Goal: Information Seeking & Learning: Learn about a topic

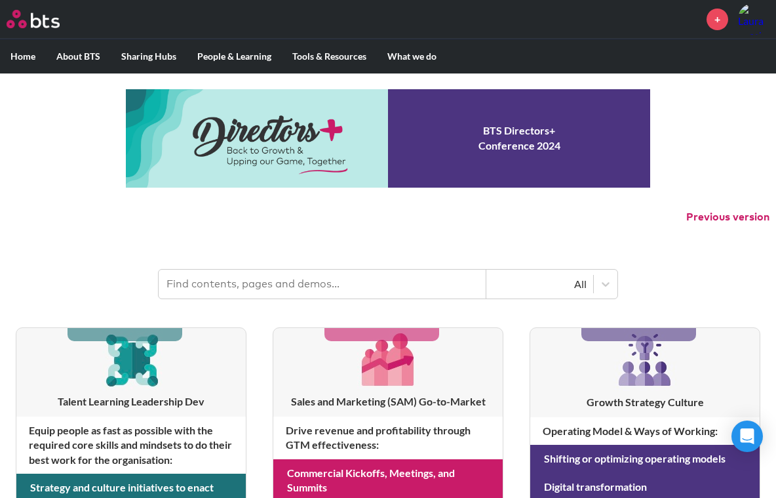
click at [383, 277] on input "text" at bounding box center [323, 284] width 328 height 29
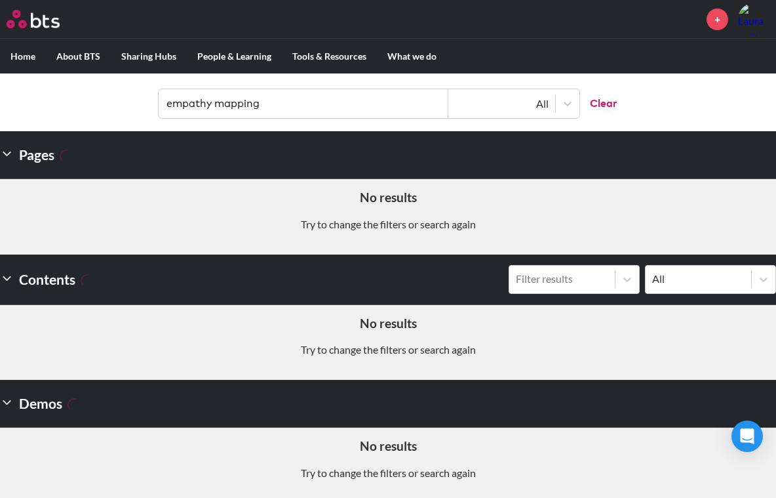
scroll to position [185, 0]
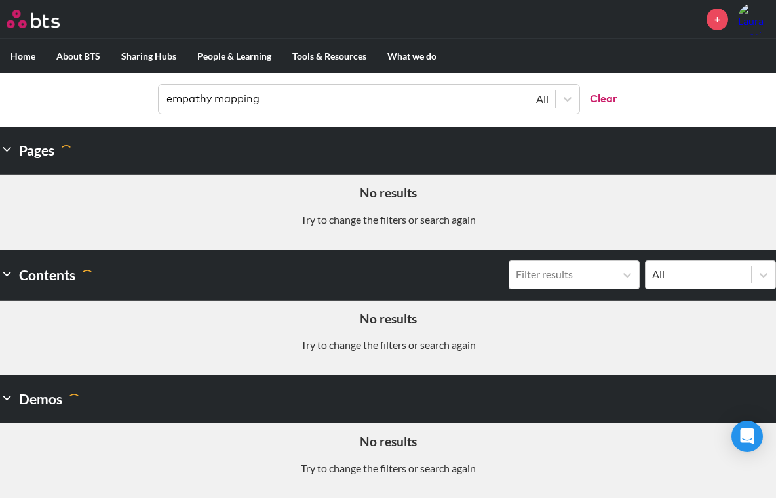
click at [286, 90] on input "empathy mapping" at bounding box center [304, 99] width 290 height 29
click at [285, 101] on input "empathy mapping" at bounding box center [304, 99] width 290 height 29
type input "speak like a ceo"
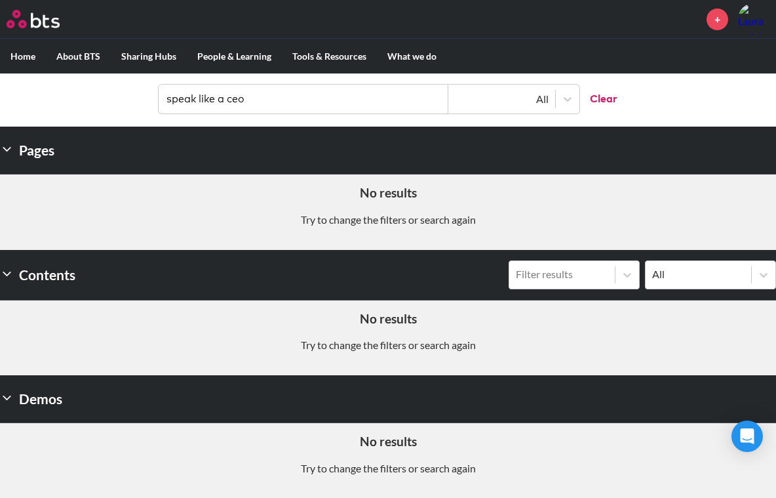
click at [296, 98] on input "speak like a ceo" at bounding box center [304, 99] width 290 height 29
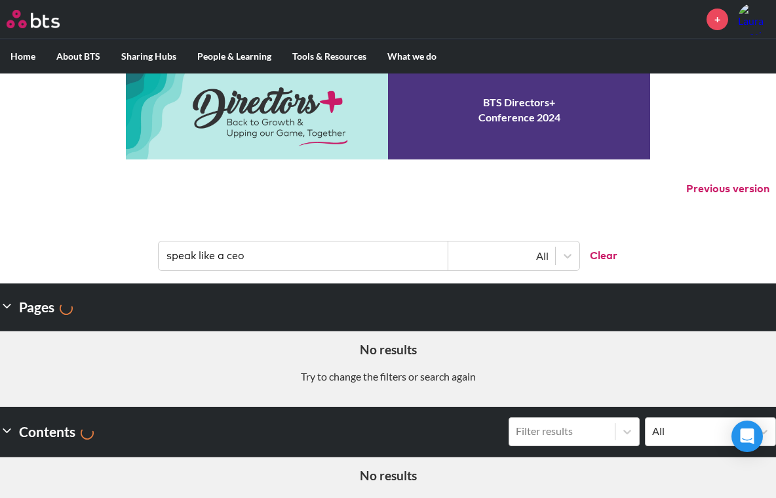
scroll to position [0, 0]
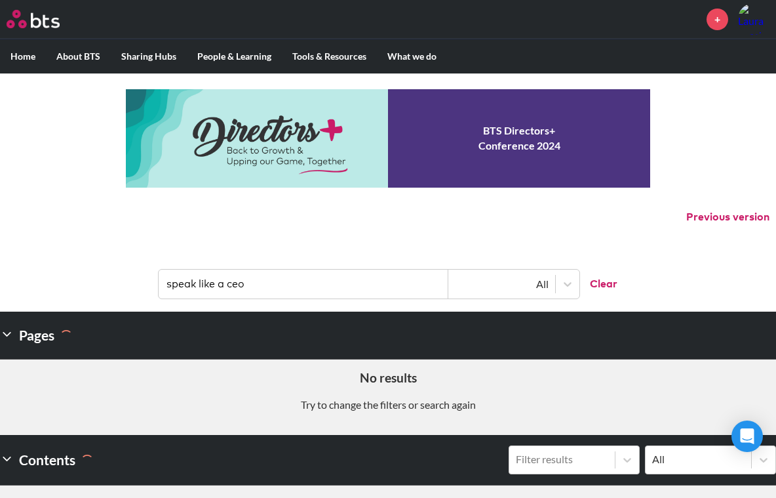
click at [321, 278] on input "speak like a ceo" at bounding box center [304, 284] width 290 height 29
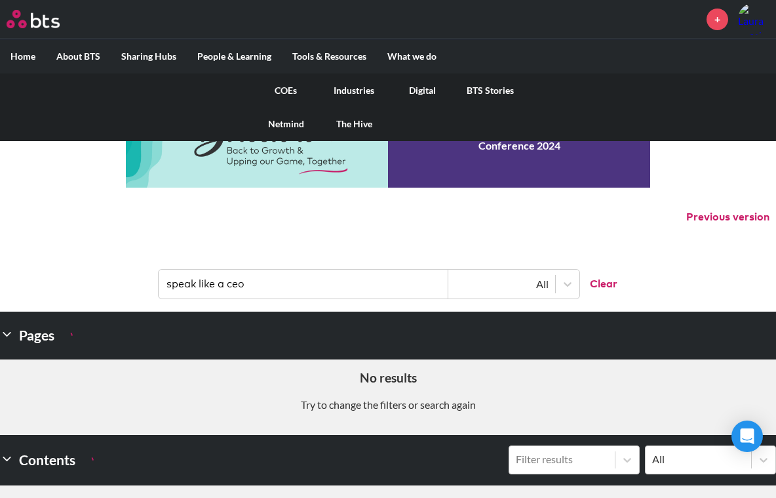
click at [284, 89] on link "COEs" at bounding box center [286, 90] width 68 height 34
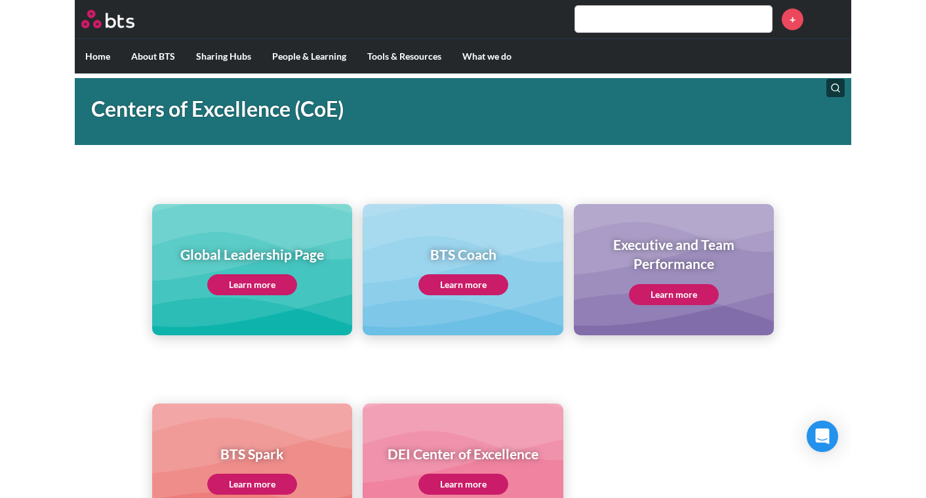
scroll to position [66, 0]
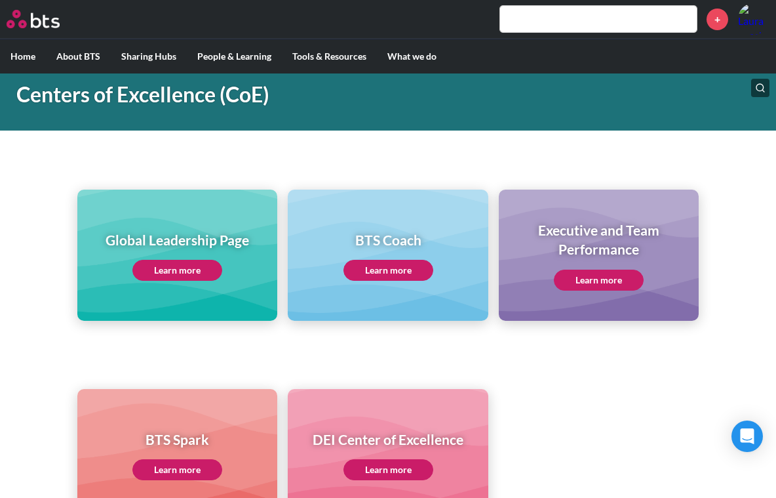
click at [595, 275] on link "Learn more" at bounding box center [599, 280] width 90 height 21
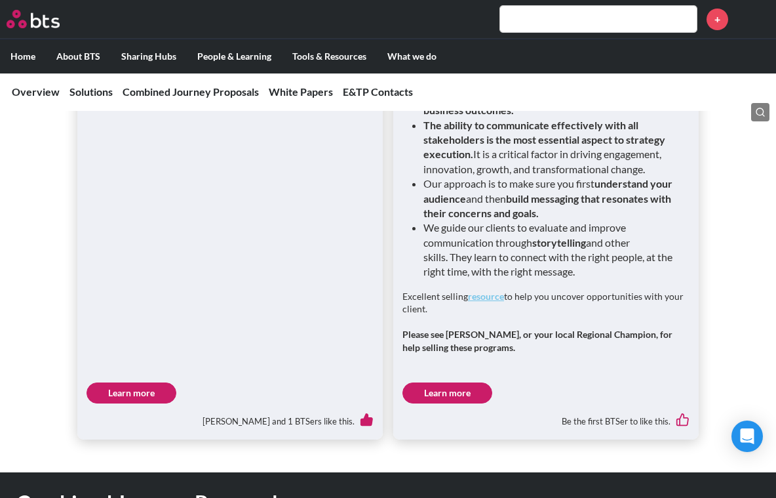
scroll to position [2295, 0]
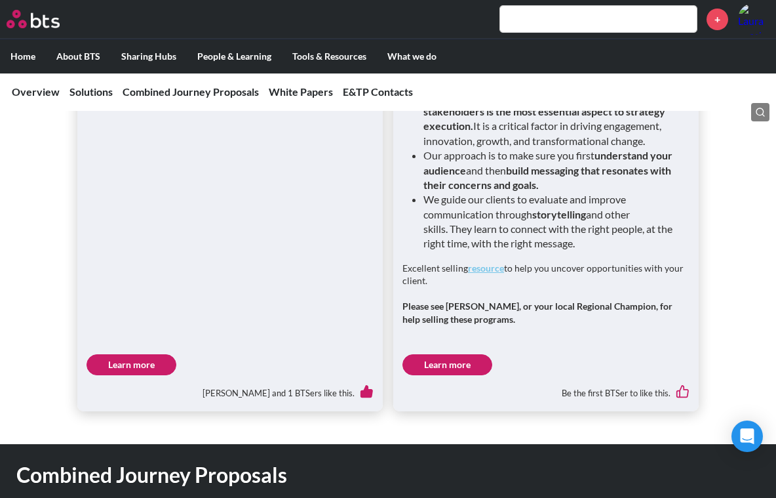
click at [463, 354] on link "Learn more" at bounding box center [448, 364] width 90 height 21
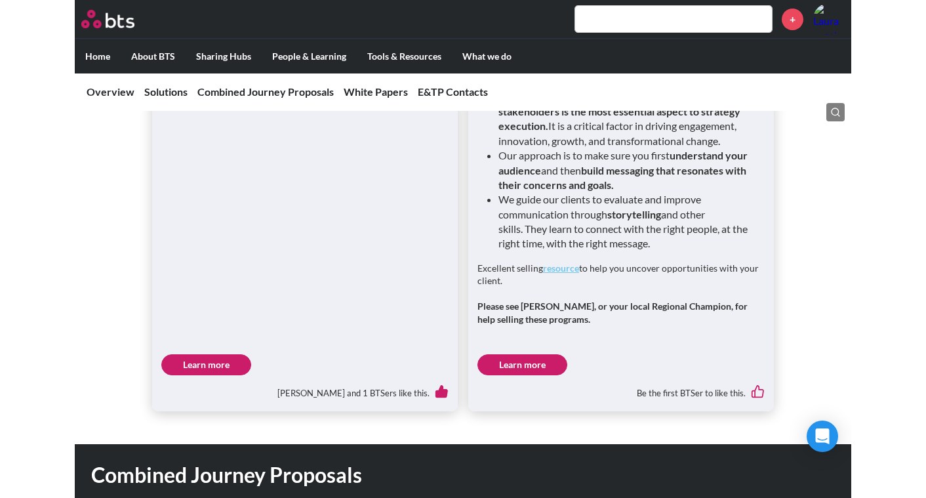
scroll to position [2181, 0]
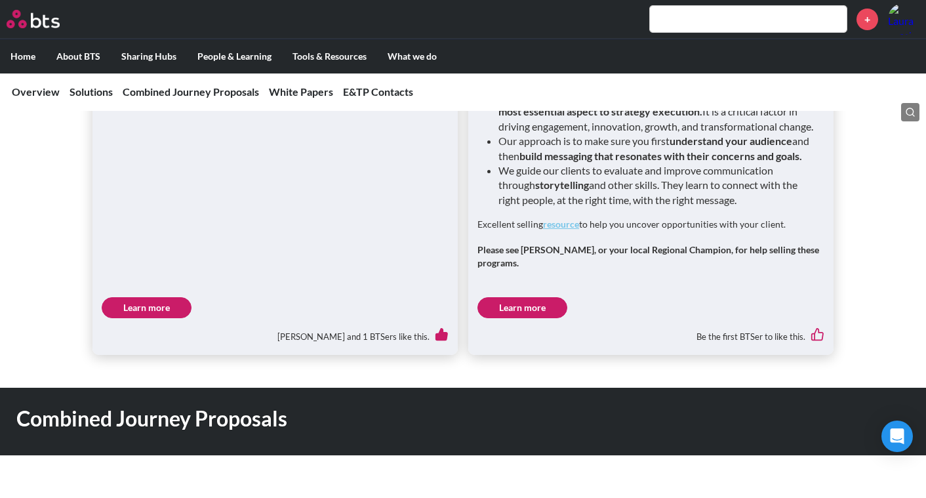
click at [674, 20] on input "text" at bounding box center [748, 19] width 197 height 26
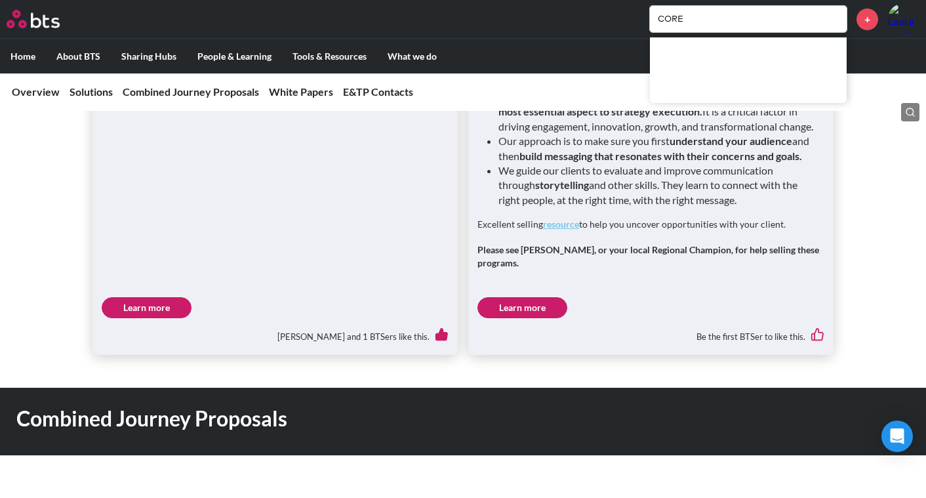
type input "CORE"
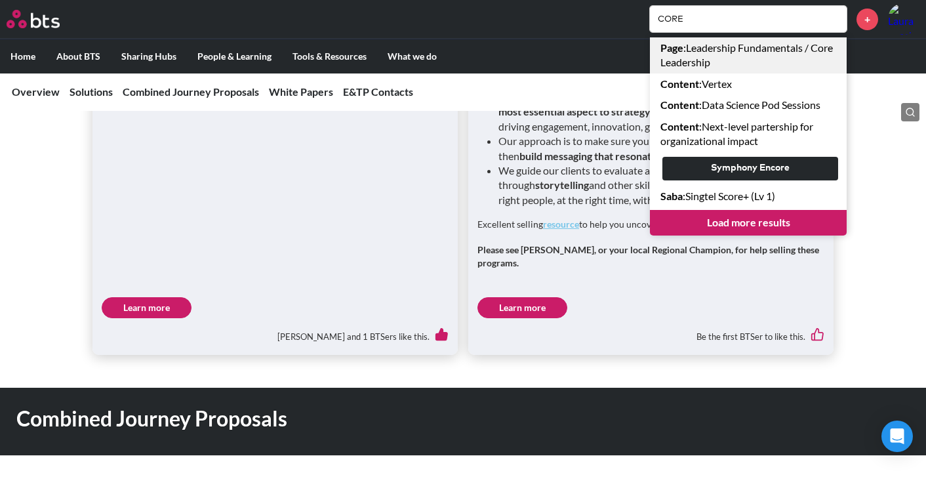
click at [751, 54] on link "Page : Leadership Fundamentals / Core Leadership" at bounding box center [748, 55] width 197 height 36
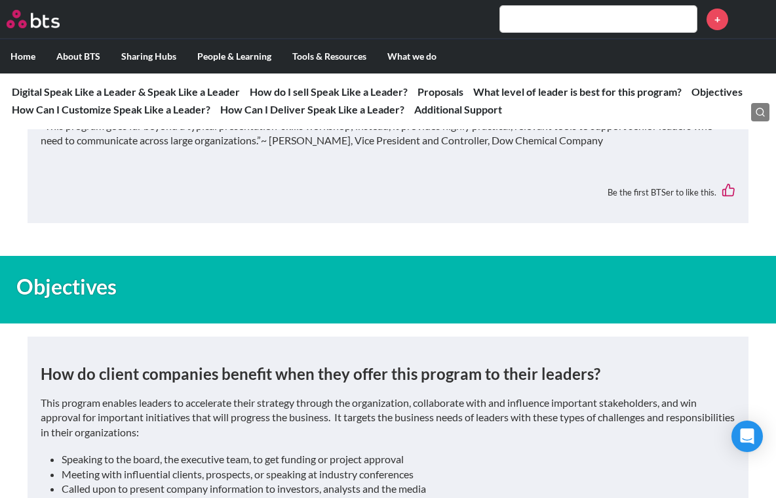
scroll to position [4066, 0]
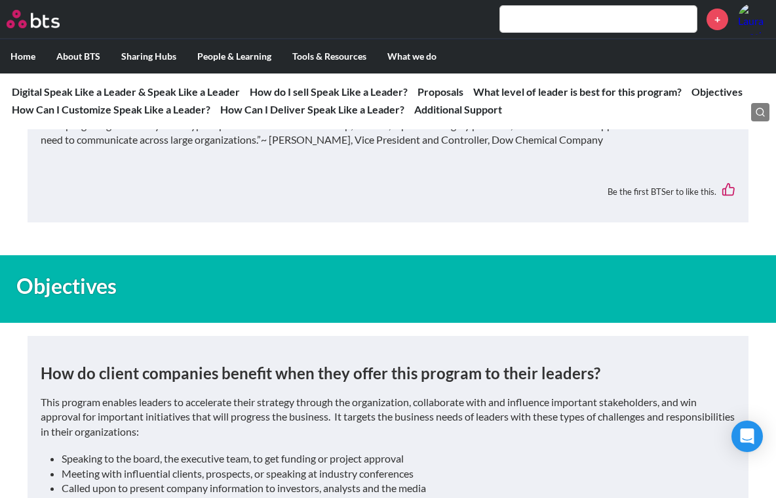
click at [546, 13] on input "text" at bounding box center [598, 19] width 197 height 26
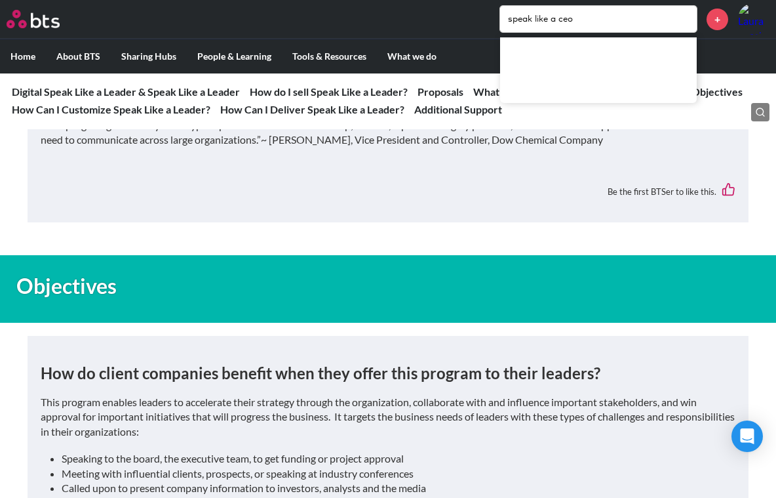
click at [601, 19] on input "speak like a ceo" at bounding box center [598, 19] width 197 height 26
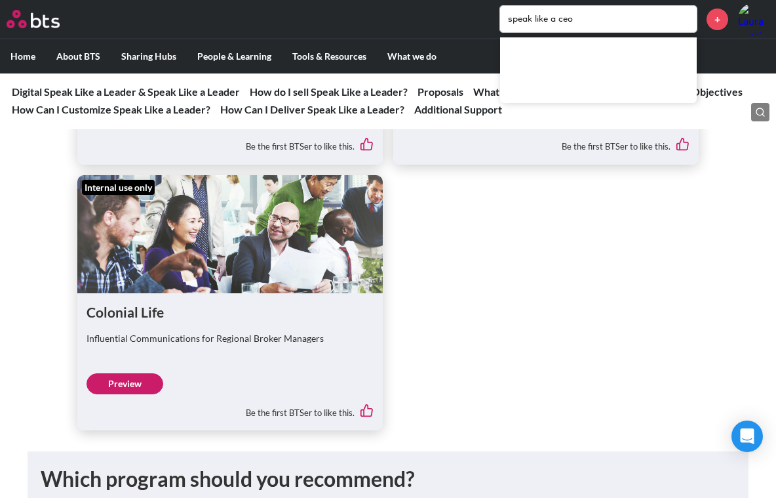
scroll to position [2752, 0]
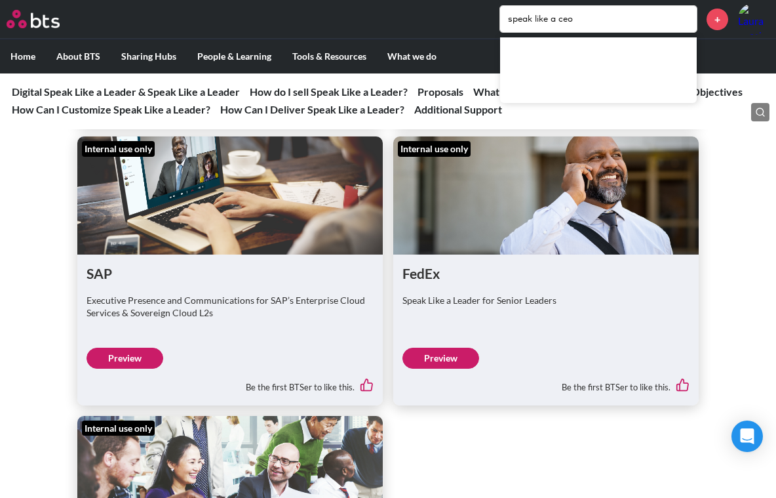
click at [575, 31] on input "speak like a ceo" at bounding box center [598, 19] width 197 height 26
click at [573, 20] on input "speak like a ceo" at bounding box center [598, 19] width 197 height 26
type input "Know How"
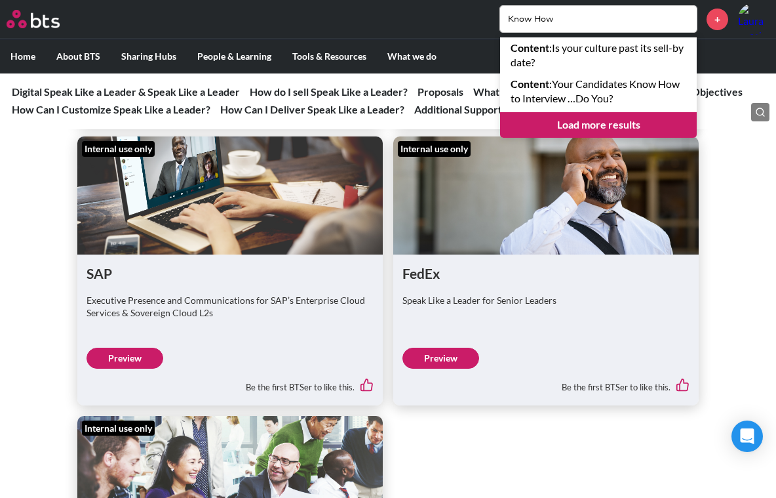
click at [595, 132] on link "Load more results" at bounding box center [598, 124] width 197 height 25
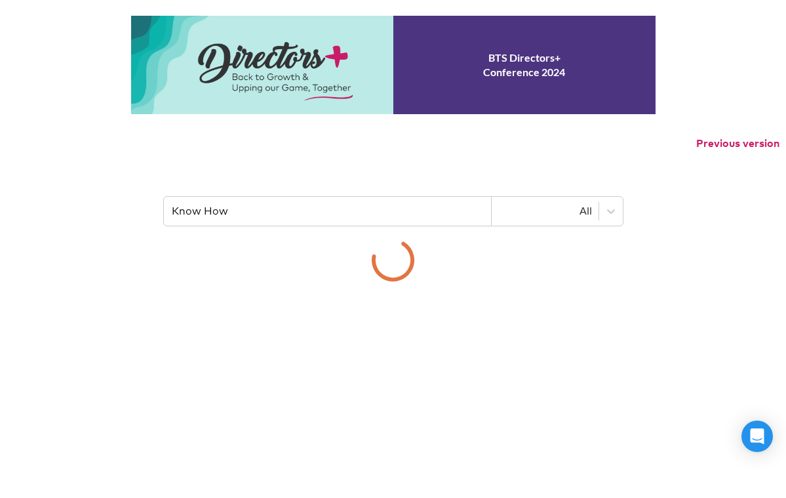
click at [592, 127] on div "BTS Directors+ Conference 2024 Previous version Know How All" at bounding box center [393, 149] width 786 height 266
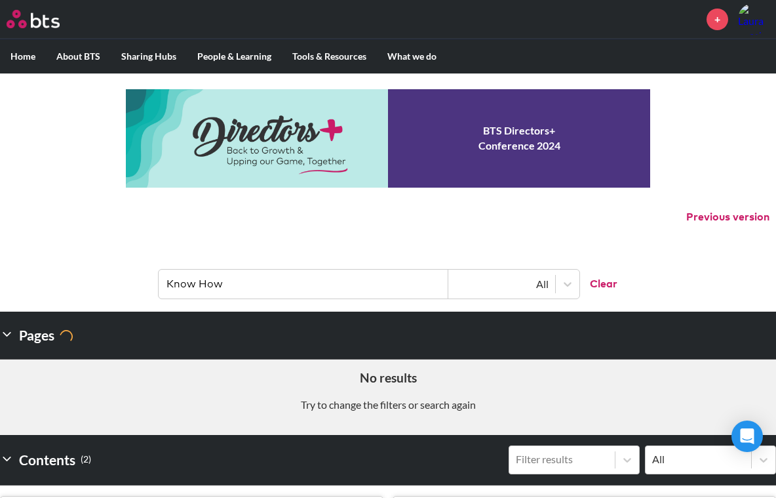
click at [357, 290] on input "Know How" at bounding box center [304, 284] width 290 height 29
click at [364, 250] on header "speak like a CEO All Clear" at bounding box center [388, 277] width 776 height 68
click at [362, 283] on input "speak like a CEO" at bounding box center [304, 284] width 290 height 29
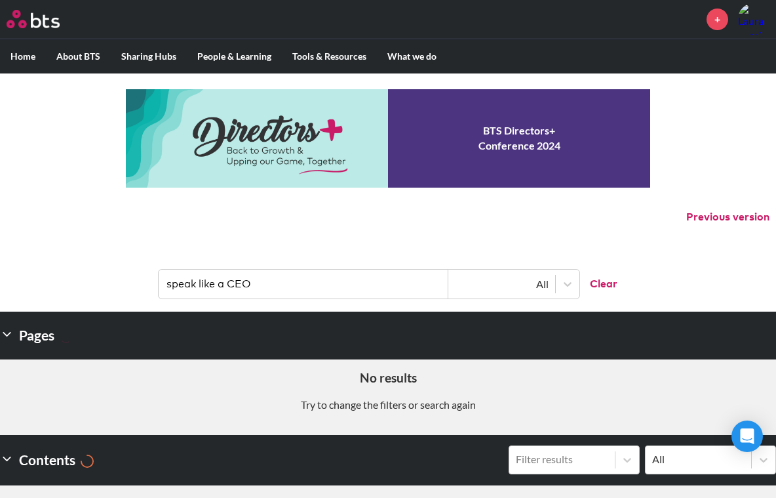
click at [362, 283] on input "speak like a CEO" at bounding box center [304, 284] width 290 height 29
click at [361, 283] on input "speak like a CEO" at bounding box center [304, 284] width 290 height 29
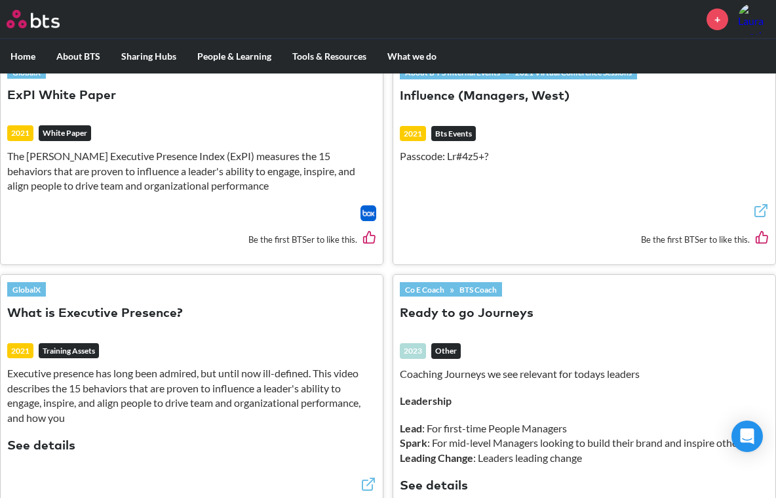
scroll to position [338, 0]
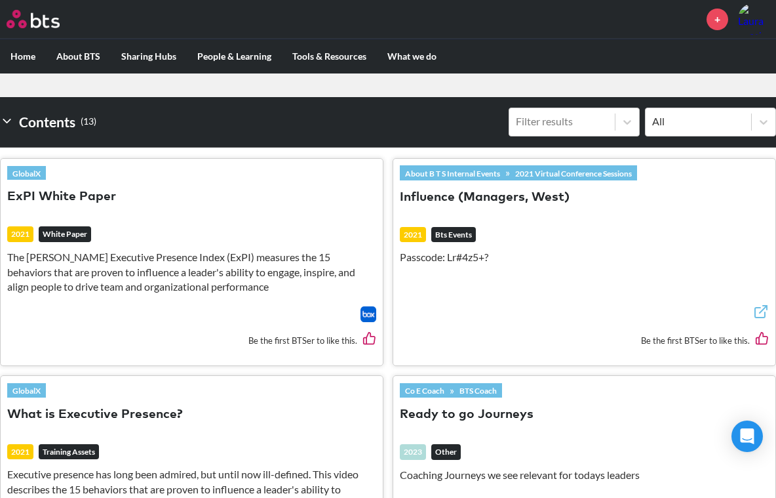
click at [193, 277] on p "The Bates Executive Presence Index (ExPI) measures the 15 behaviors that are pr…" at bounding box center [191, 272] width 369 height 44
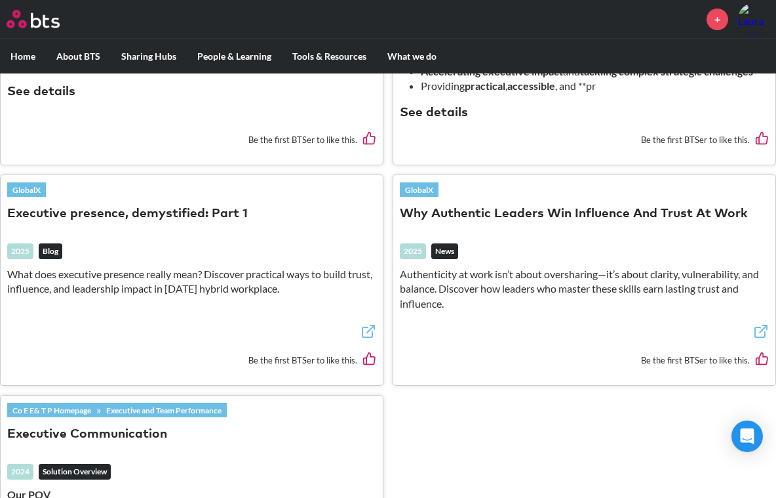
scroll to position [1584, 0]
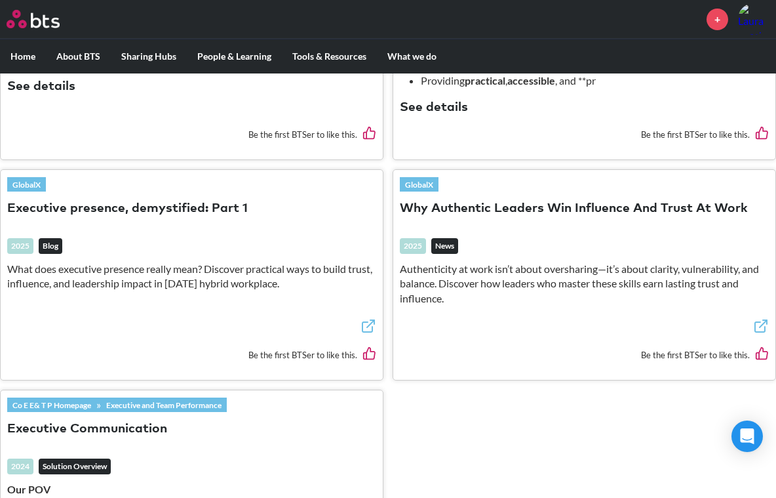
click at [550, 203] on button "Why Authentic Leaders Win Influence And Trust At Work" at bounding box center [574, 209] width 348 height 18
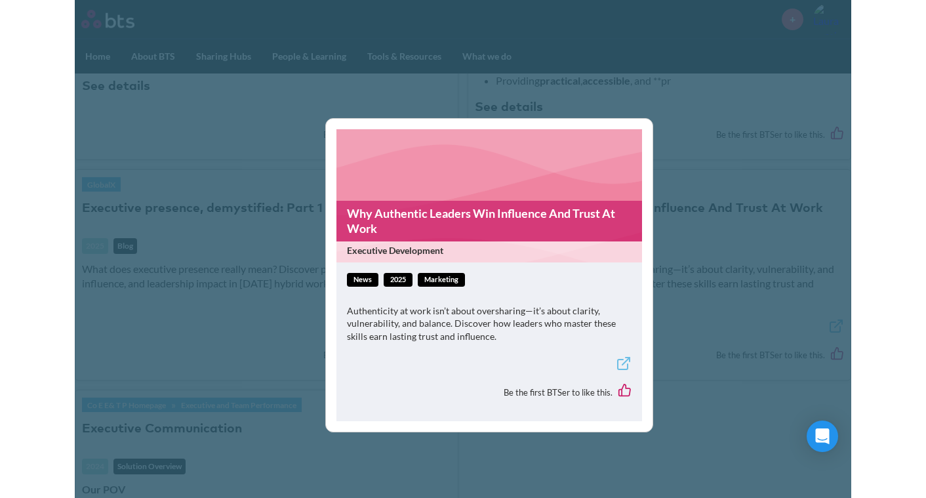
scroll to position [1569, 0]
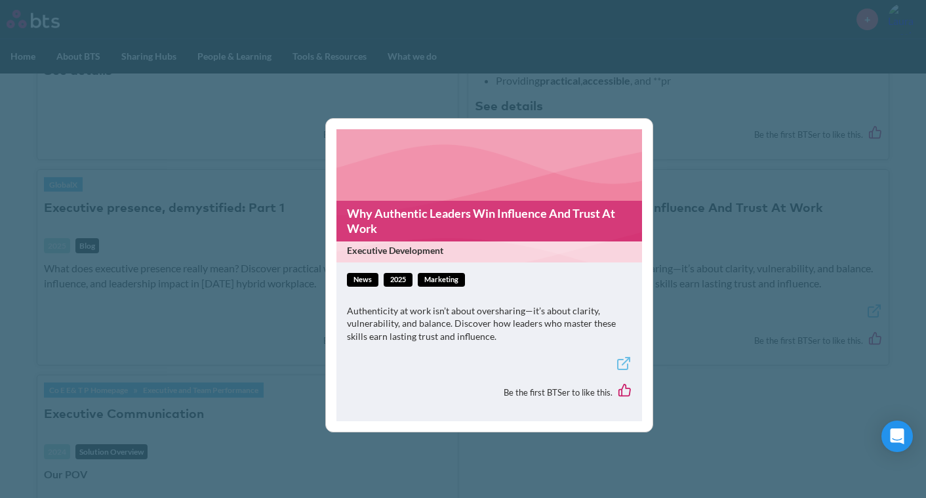
drag, startPoint x: 494, startPoint y: 296, endPoint x: 538, endPoint y: 323, distance: 51.2
click at [494, 296] on div "news 2025 Marketing Authenticity at work isn’t about oversharing—it’s about cla…" at bounding box center [489, 314] width 285 height 82
click at [746, 347] on div "Why Authentic Leaders Win Influence And Trust At Work Executive Development new…" at bounding box center [463, 249] width 926 height 498
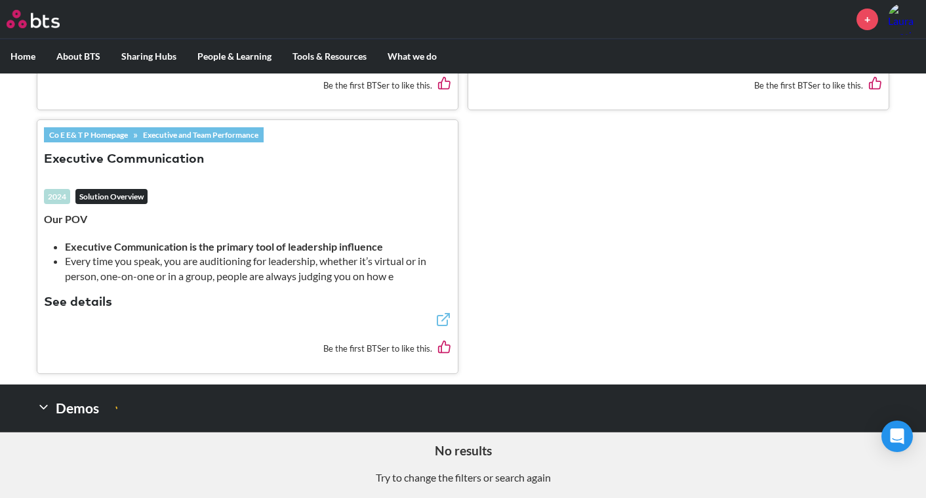
scroll to position [1831, 0]
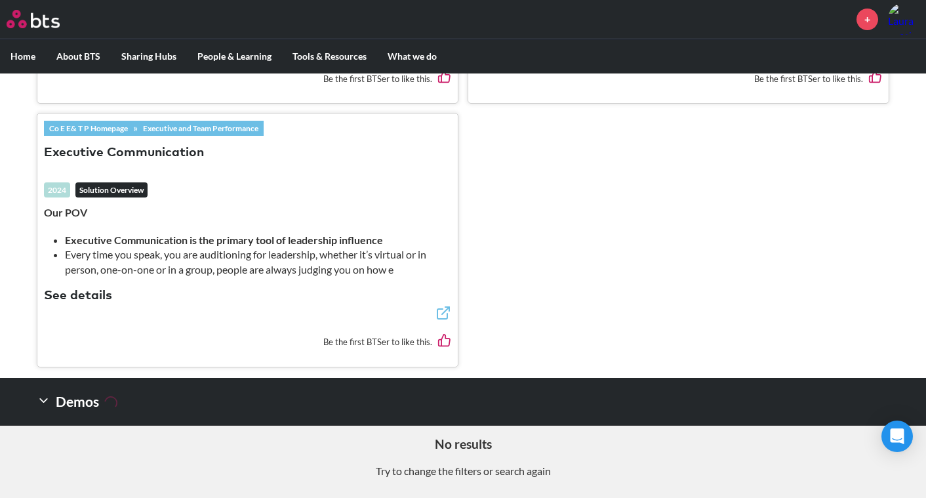
click at [628, 458] on aside "No results Try to change the filters or search again" at bounding box center [463, 463] width 926 height 75
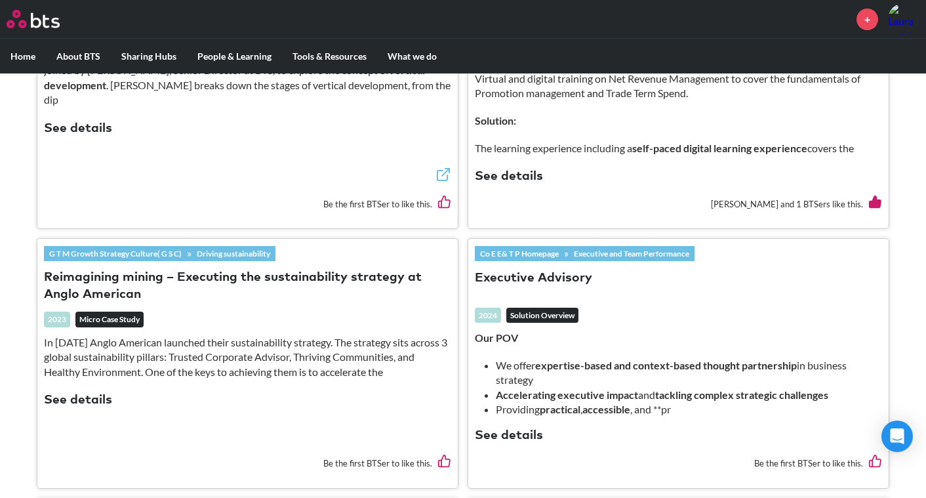
scroll to position [0, 0]
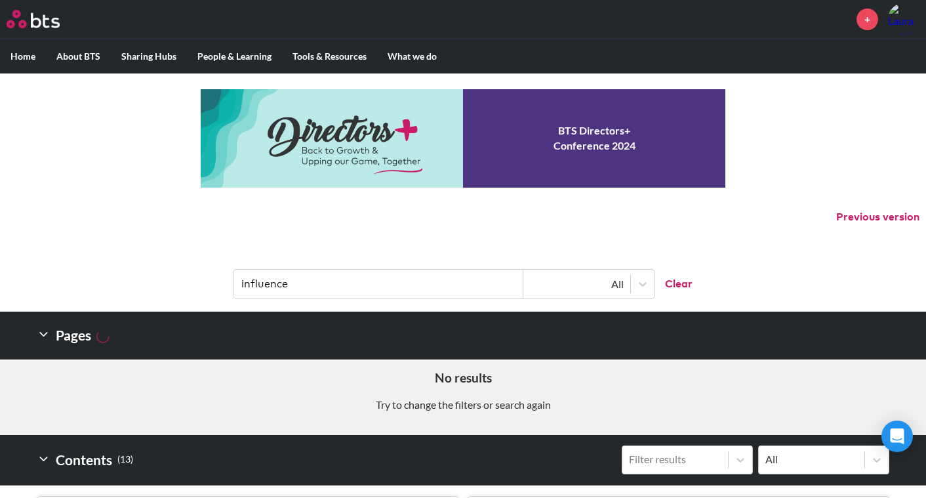
click at [432, 277] on input "influence" at bounding box center [378, 284] width 290 height 29
click at [430, 277] on input "influence" at bounding box center [378, 284] width 290 height 29
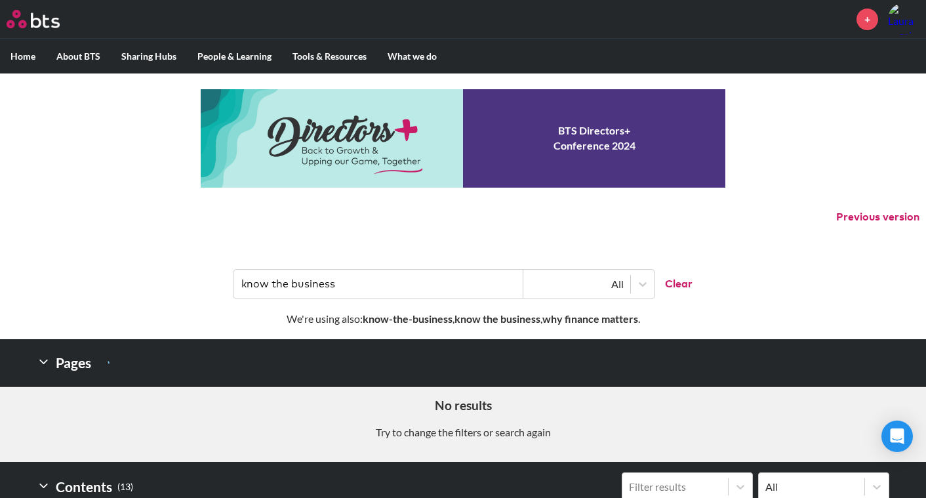
type input "know the business"
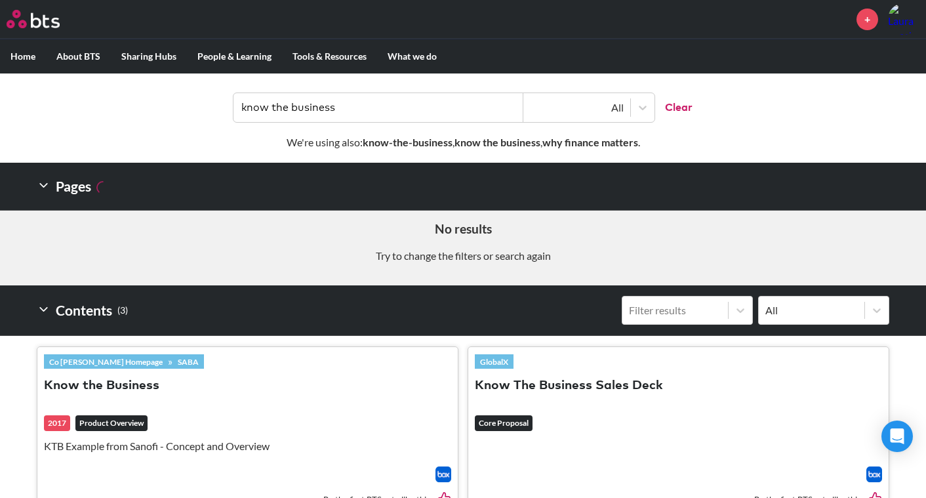
scroll to position [262, 0]
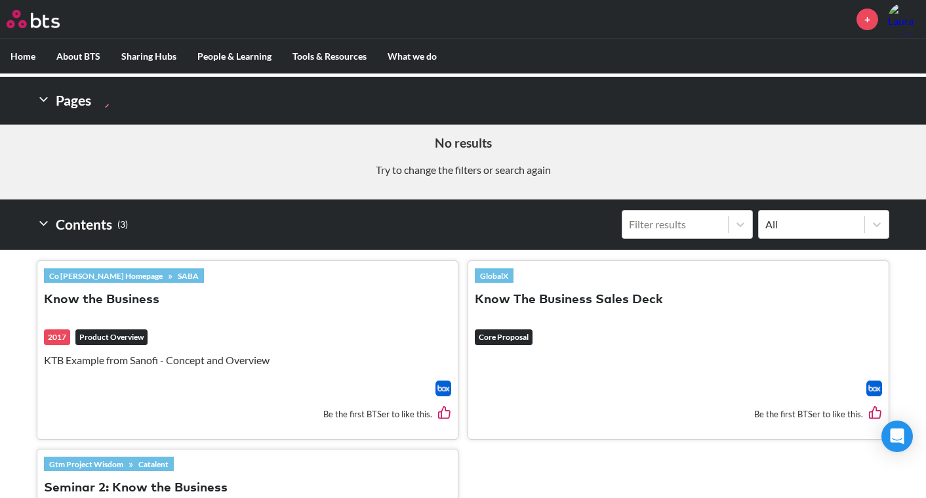
click at [115, 295] on button "Know the Business" at bounding box center [101, 300] width 115 height 18
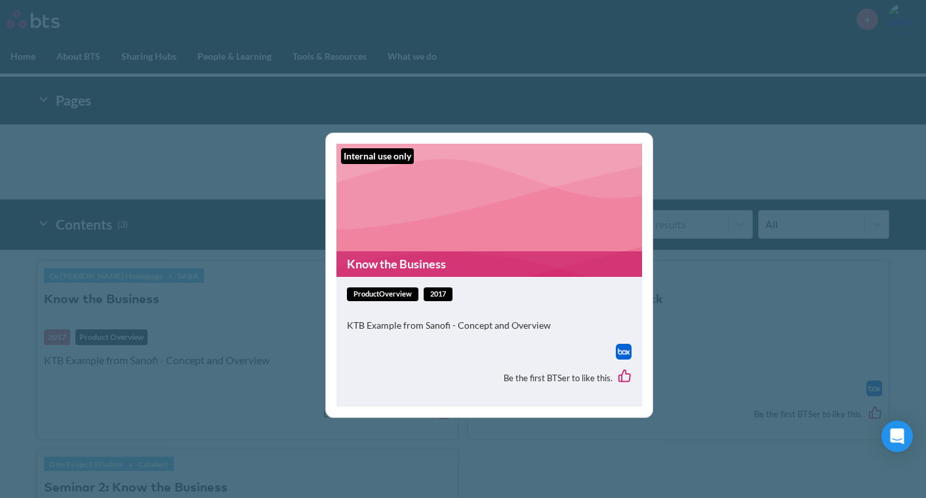
click at [500, 217] on figure "Internal use only Know the Business" at bounding box center [489, 210] width 306 height 133
click at [444, 247] on figure "Internal use only Know the Business" at bounding box center [489, 210] width 306 height 133
click at [378, 275] on link "Know the Business" at bounding box center [489, 264] width 306 height 26
click at [675, 256] on div "Internal use only Know the Business productOverview 2017 KTB Example from Sanof…" at bounding box center [463, 249] width 926 height 498
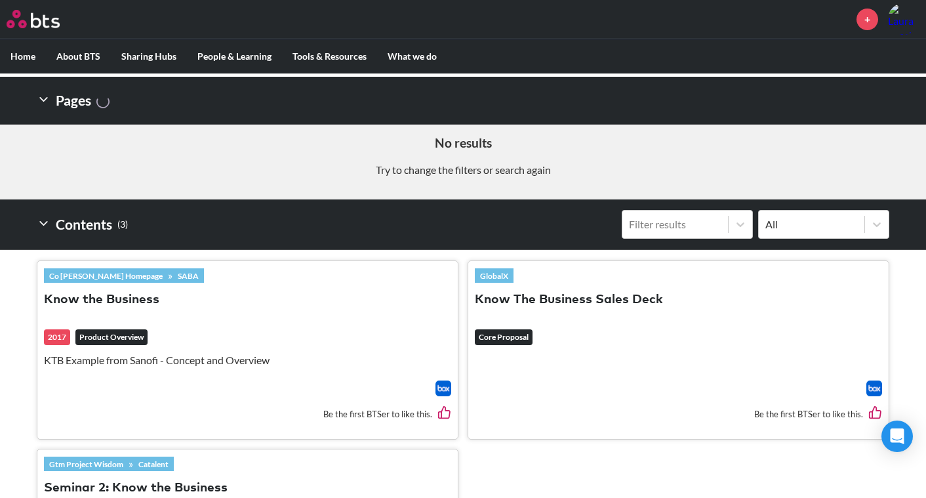
click at [578, 296] on button "Know The Business Sales Deck" at bounding box center [569, 300] width 188 height 18
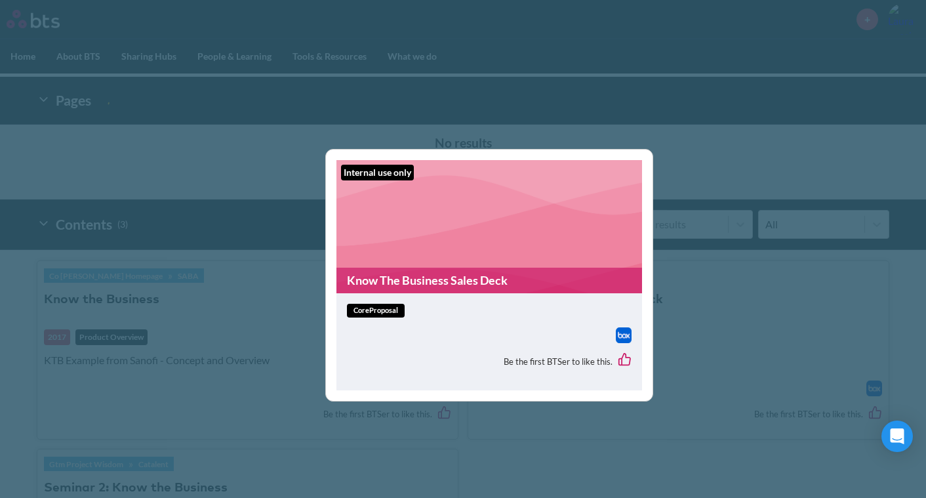
click at [380, 312] on span "coreProposal" at bounding box center [376, 311] width 58 height 14
click at [386, 268] on link "Know The Business Sales Deck" at bounding box center [489, 281] width 306 height 26
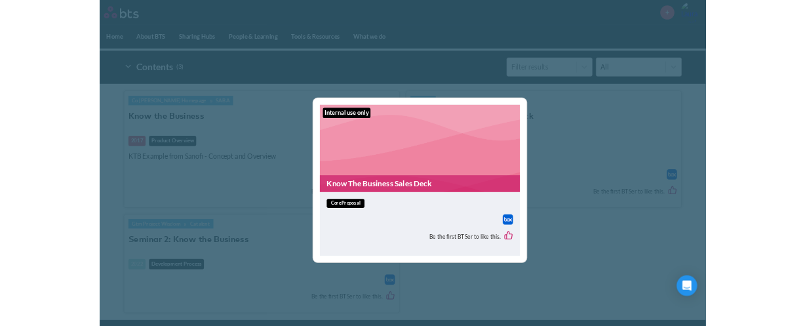
scroll to position [610, 0]
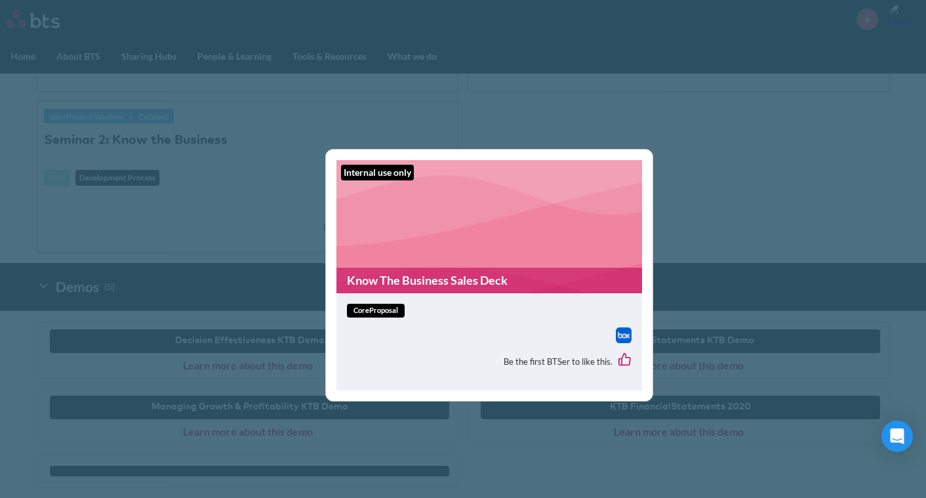
click at [559, 468] on div "Internal use only Know The Business Sales Deck coreProposal Be the first BTSer …" at bounding box center [463, 249] width 926 height 498
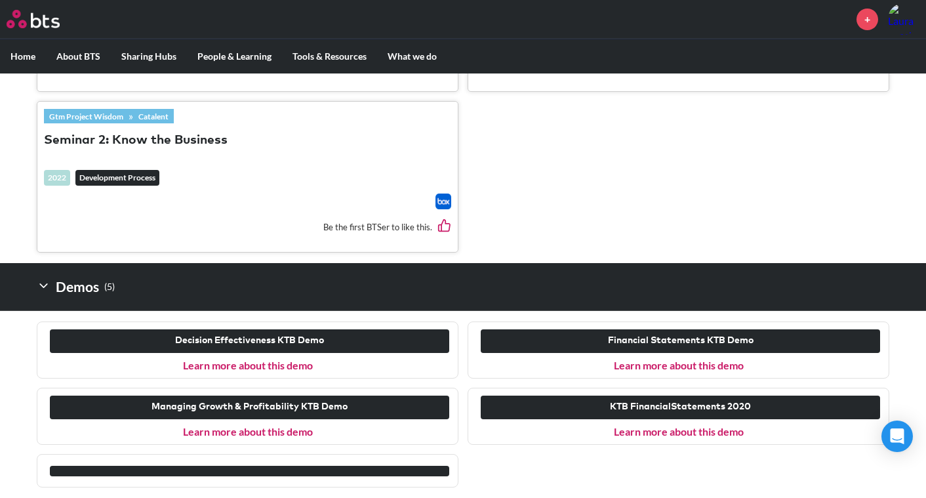
click at [283, 361] on link "Learn more about this demo" at bounding box center [248, 365] width 130 height 12
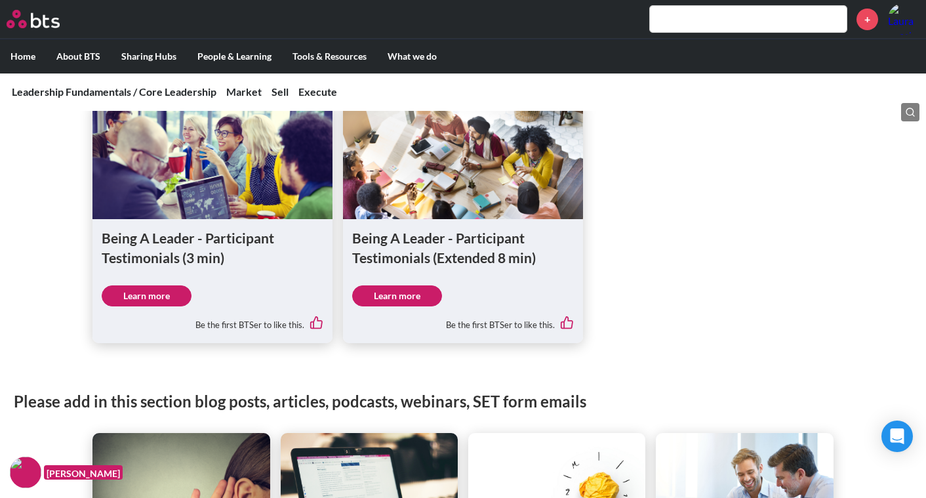
scroll to position [1836, 0]
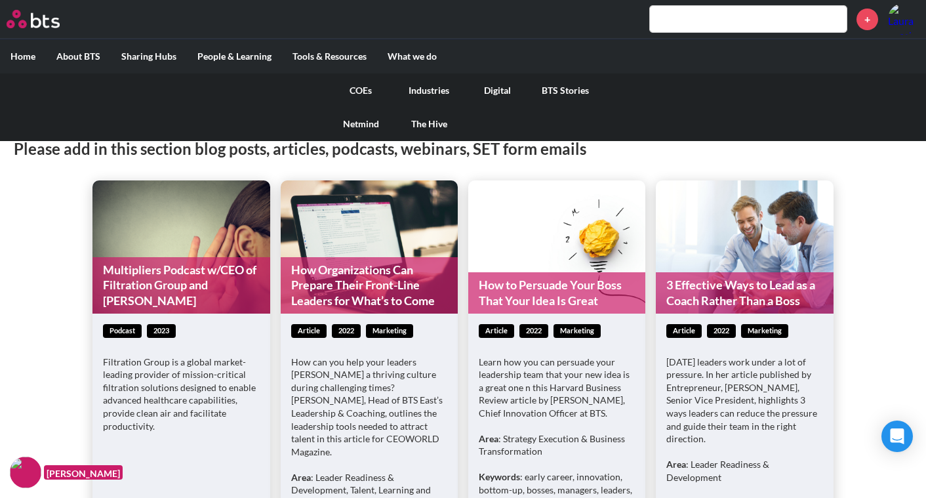
click at [363, 89] on link "COEs" at bounding box center [361, 90] width 68 height 34
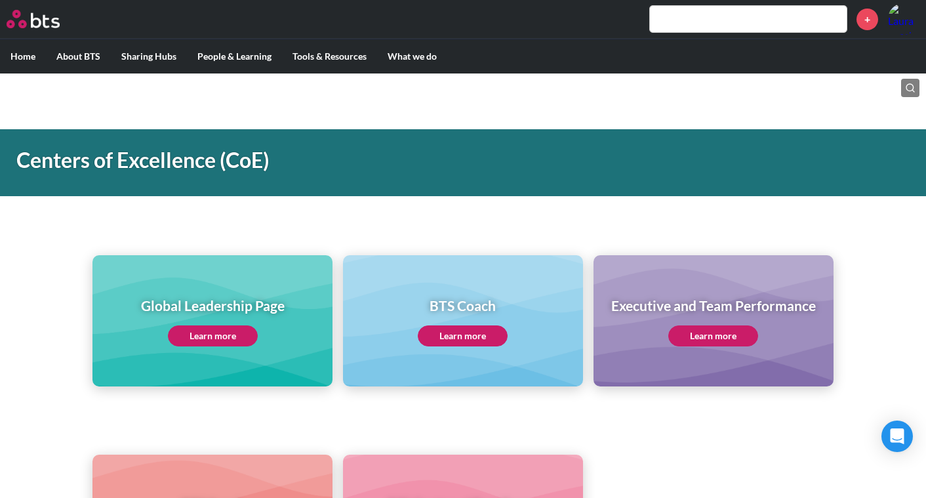
click at [233, 336] on link "Learn more" at bounding box center [213, 335] width 90 height 21
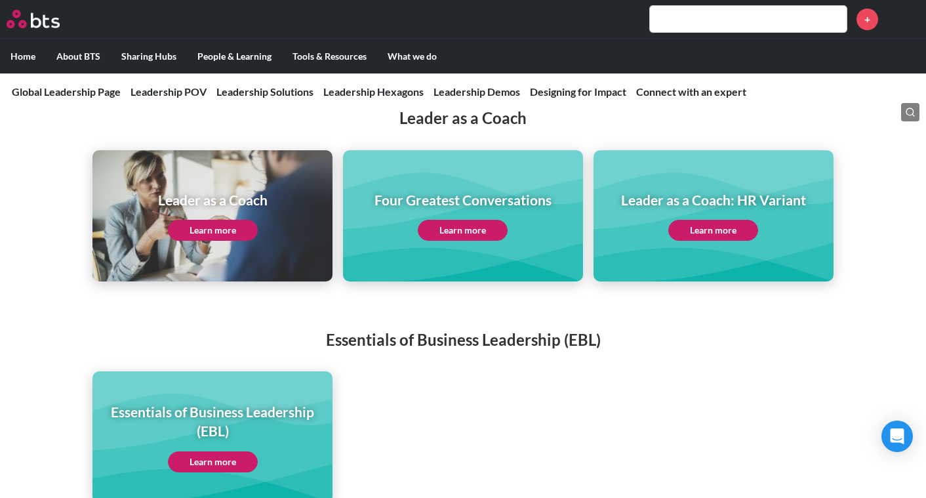
scroll to position [2426, 0]
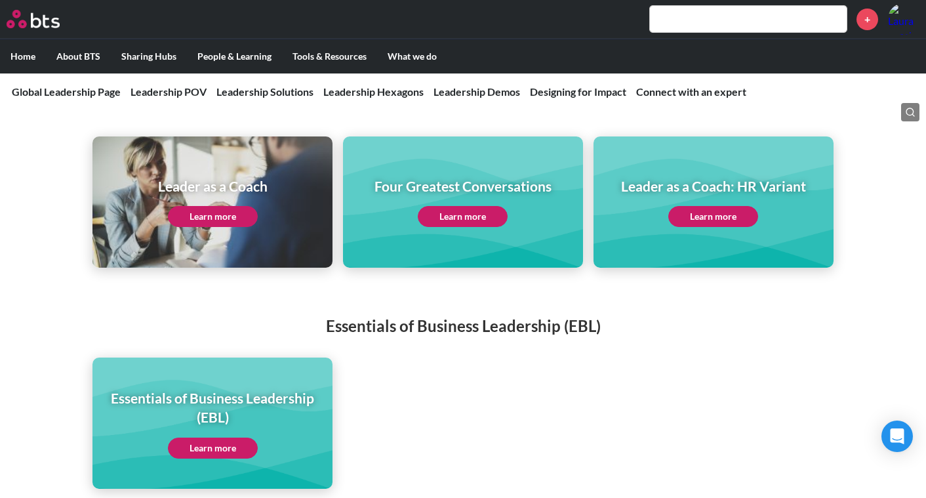
click at [226, 206] on link "Learn more" at bounding box center [213, 216] width 90 height 21
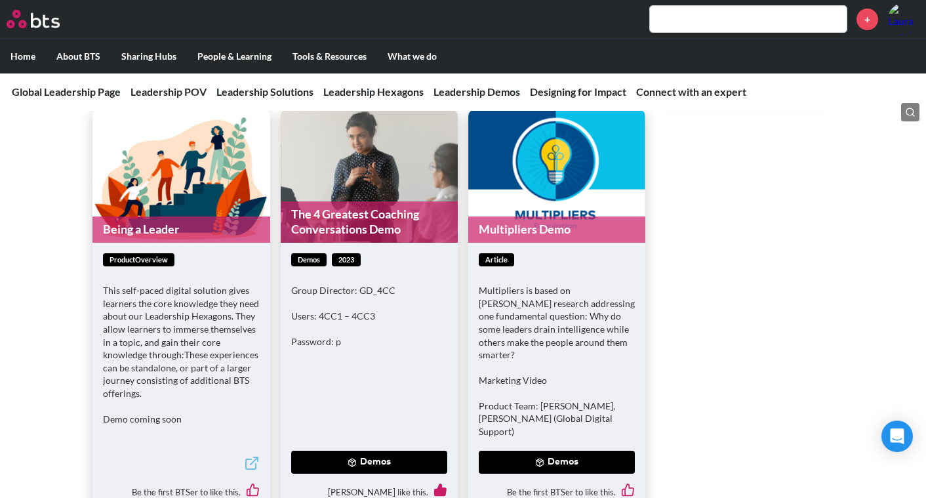
scroll to position [4066, 0]
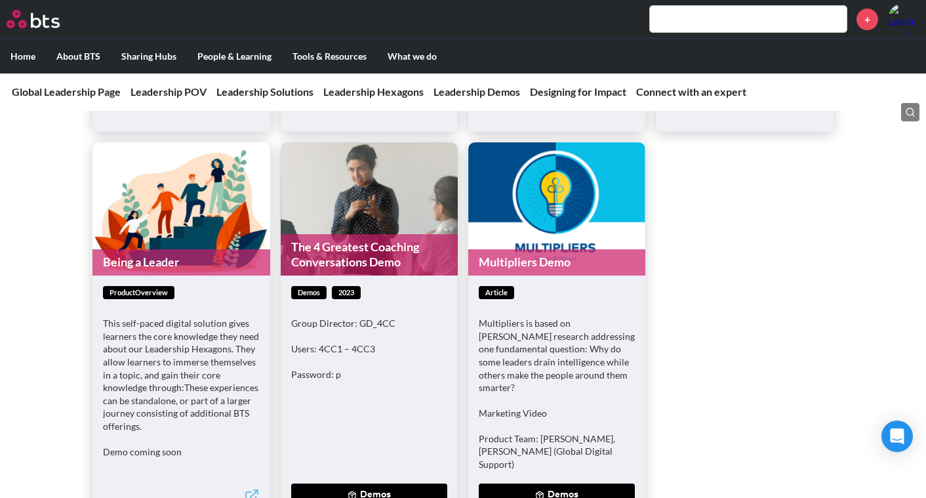
click at [550, 202] on figure "Multipliers Demo" at bounding box center [556, 208] width 177 height 133
click at [546, 229] on figure "Multipliers Demo" at bounding box center [556, 208] width 177 height 133
click at [544, 297] on div "article Multipliers is based on Liz Wiseman’s research addressing one fundament…" at bounding box center [557, 384] width 156 height 197
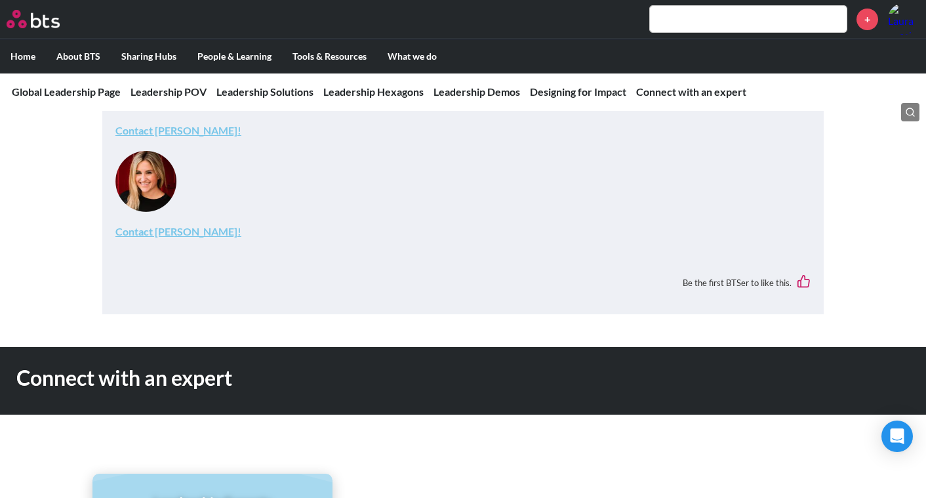
scroll to position [5691, 0]
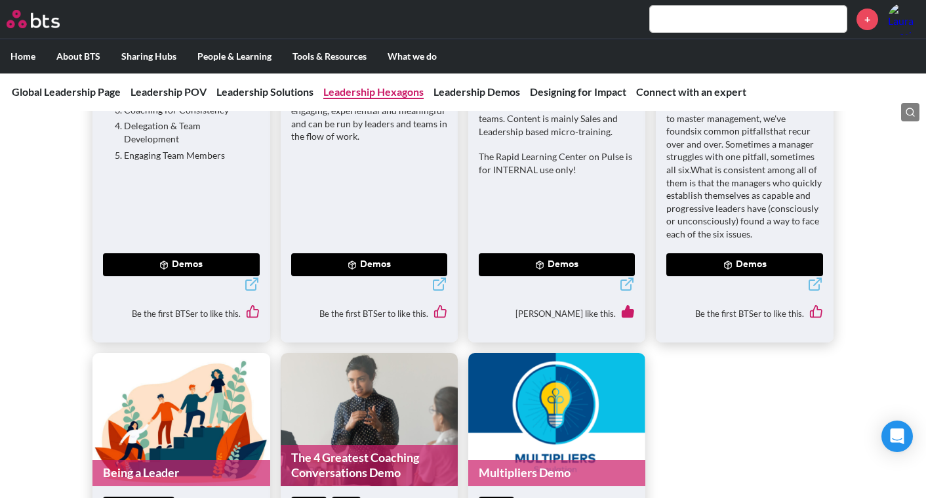
click at [382, 94] on link "Leadership Hexagons" at bounding box center [373, 91] width 100 height 12
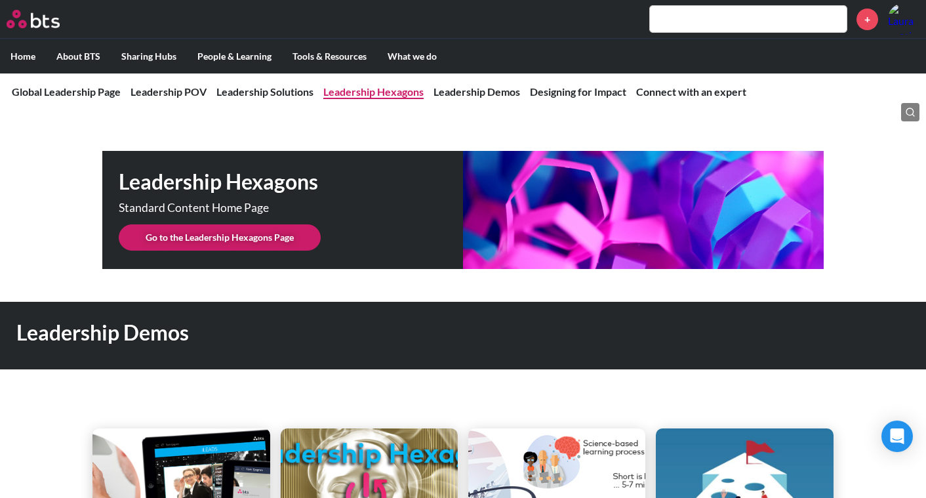
scroll to position [3285, 0]
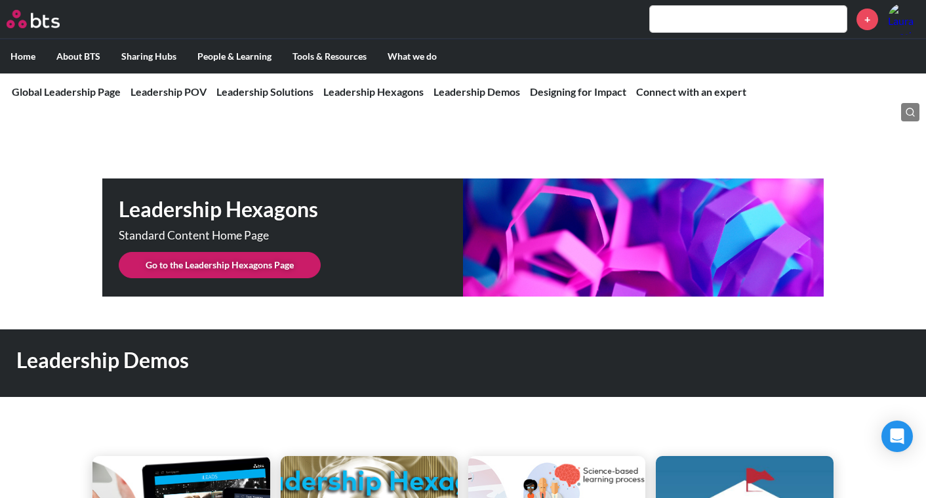
click at [254, 254] on link "Go to the Leadership Hexagons Page" at bounding box center [220, 265] width 202 height 26
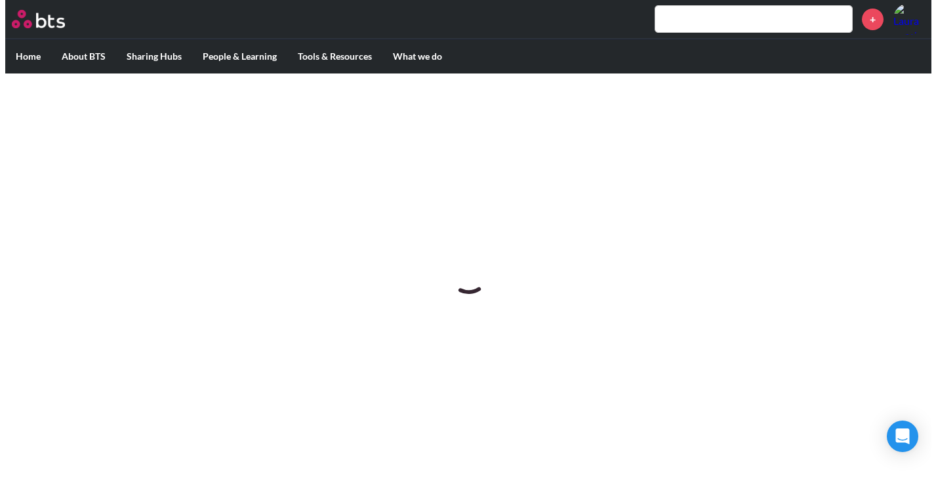
scroll to position [0, 0]
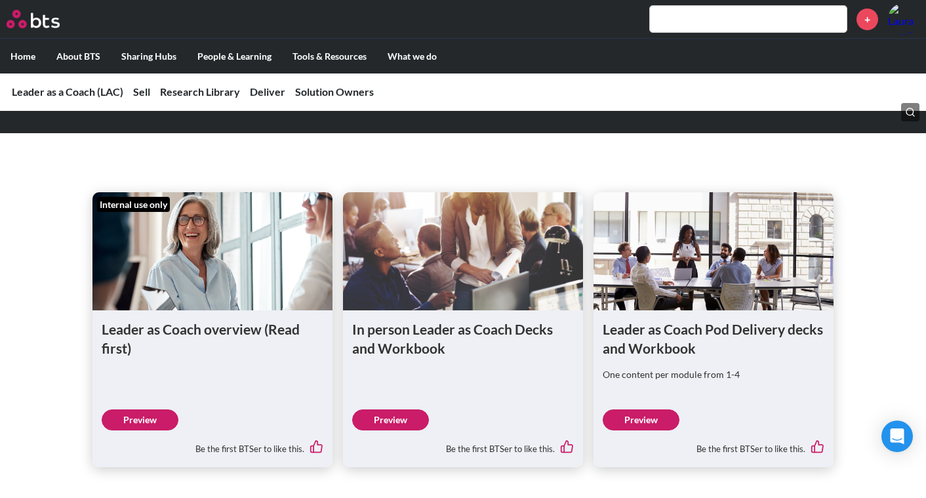
scroll to position [1893, 0]
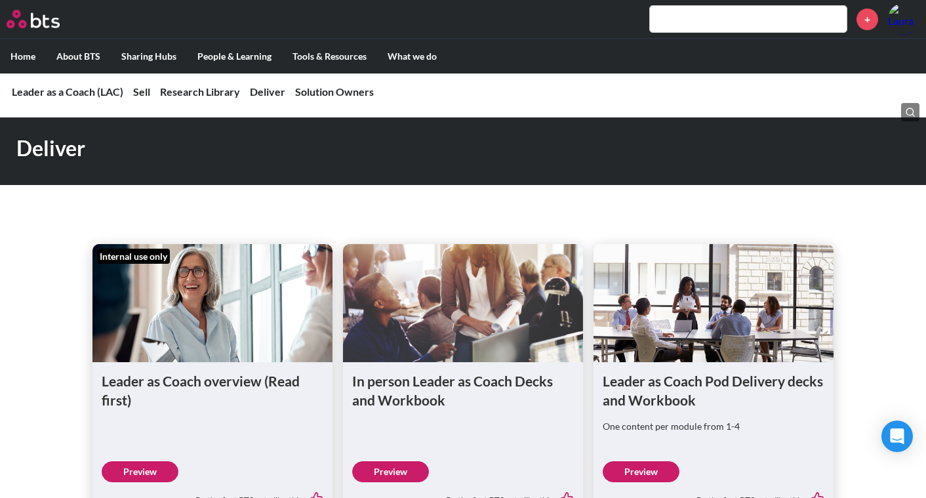
click at [241, 379] on h1 "Leader as Coach overview (Read first)" at bounding box center [213, 390] width 222 height 39
click at [138, 473] on link "Preview" at bounding box center [140, 471] width 77 height 21
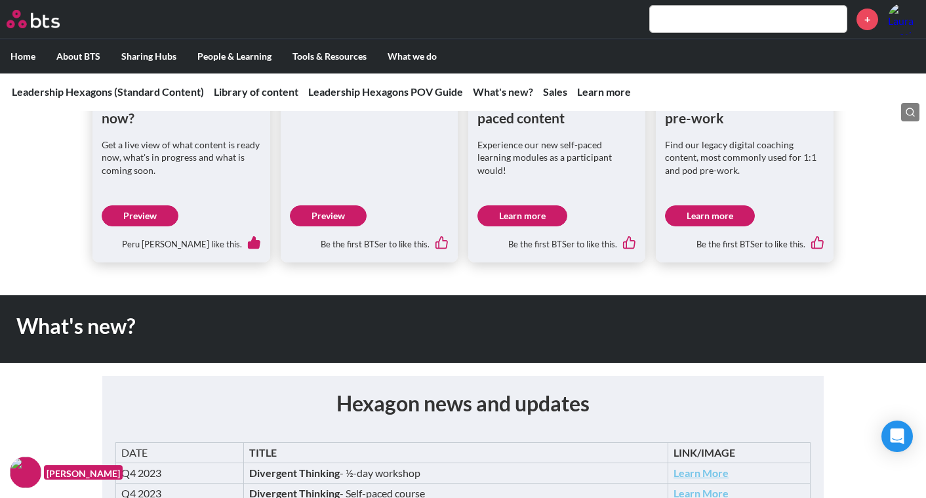
scroll to position [590, 0]
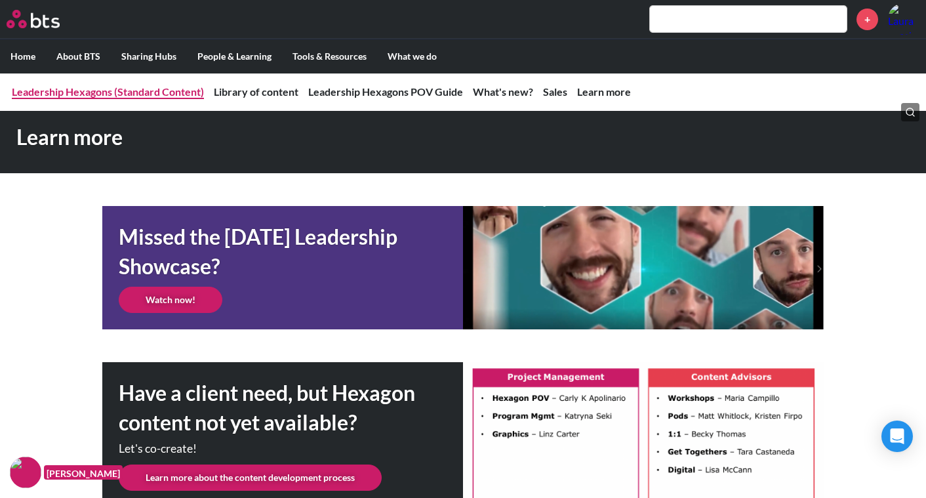
click at [138, 86] on link "Leadership Hexagons (Standard Content)" at bounding box center [108, 91] width 192 height 12
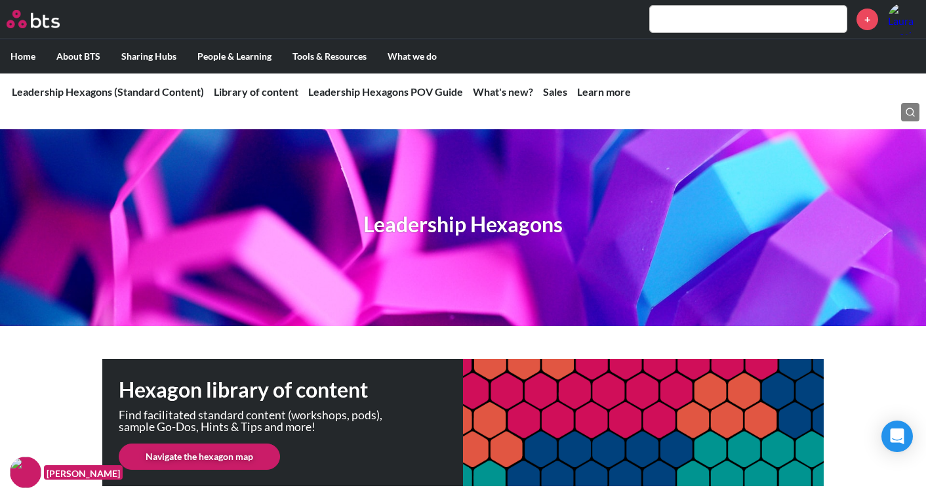
click at [225, 452] on link "Navigate the hexagon map" at bounding box center [199, 456] width 161 height 26
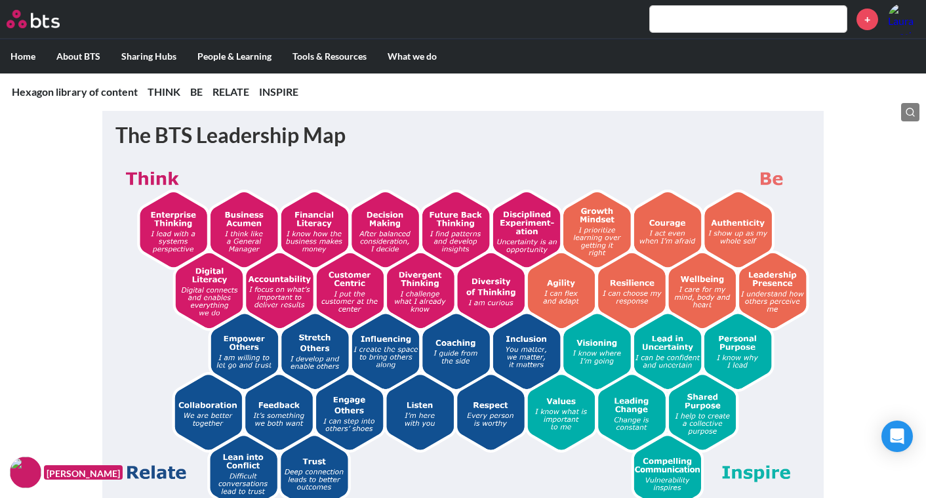
scroll to position [262, 0]
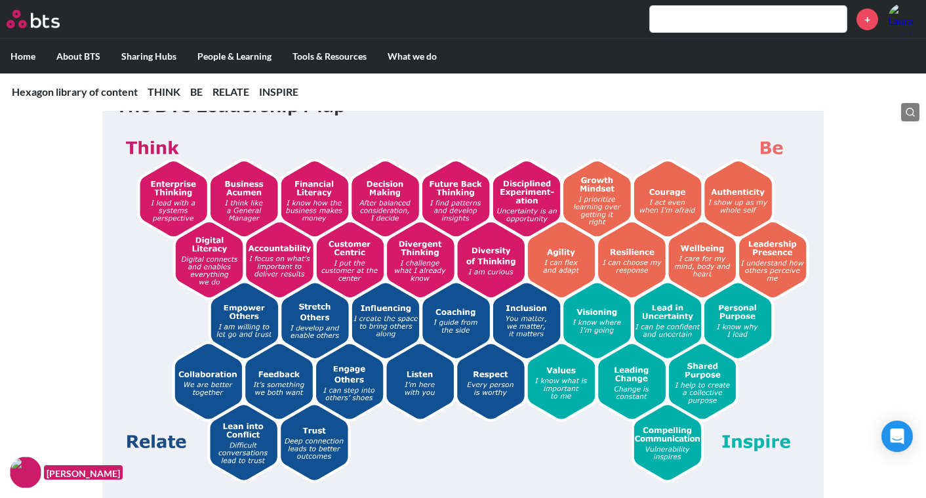
click at [444, 260] on img at bounding box center [462, 307] width 695 height 350
click at [344, 258] on img at bounding box center [462, 307] width 695 height 350
click at [296, 256] on img at bounding box center [462, 307] width 695 height 350
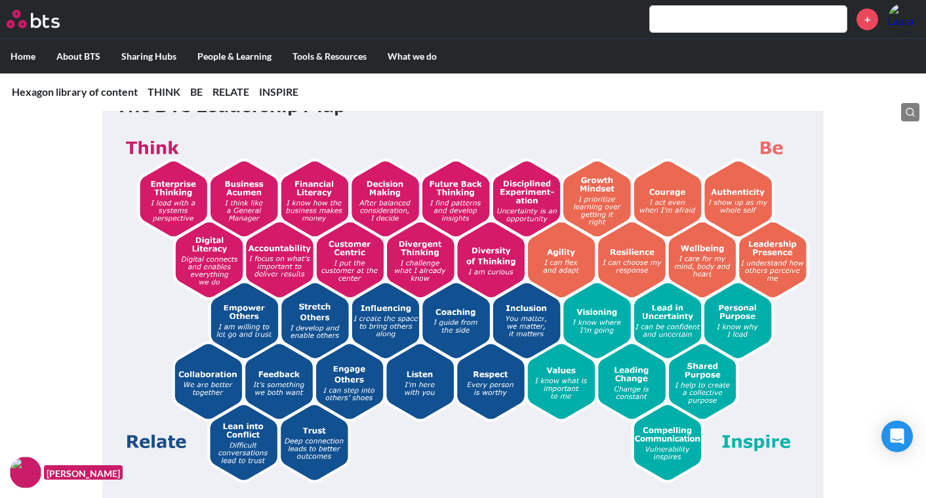
click at [296, 256] on img at bounding box center [462, 307] width 695 height 350
click at [286, 289] on img at bounding box center [462, 307] width 695 height 350
click at [284, 323] on img at bounding box center [462, 307] width 695 height 350
click at [466, 351] on img at bounding box center [462, 307] width 695 height 350
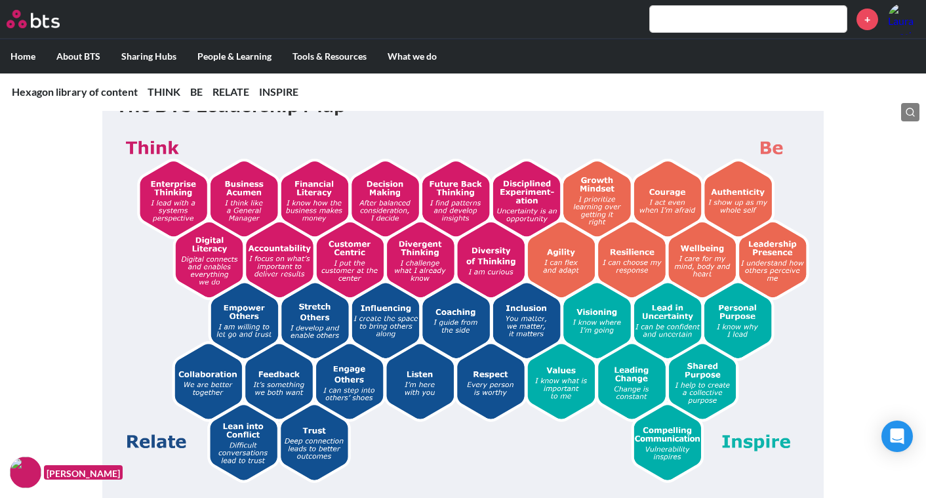
click at [466, 351] on img at bounding box center [462, 307] width 695 height 350
click at [381, 314] on img at bounding box center [462, 307] width 695 height 350
click at [443, 318] on img at bounding box center [462, 307] width 695 height 350
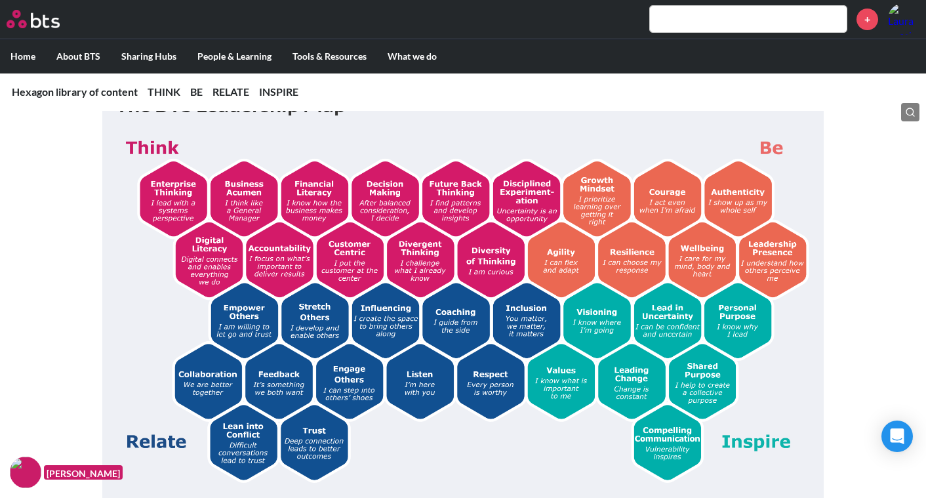
click at [494, 350] on img at bounding box center [462, 307] width 695 height 350
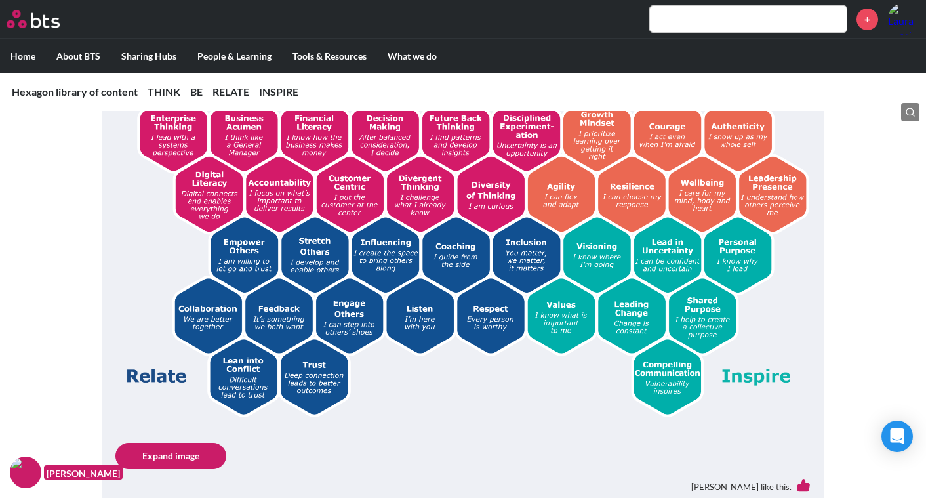
scroll to position [393, 0]
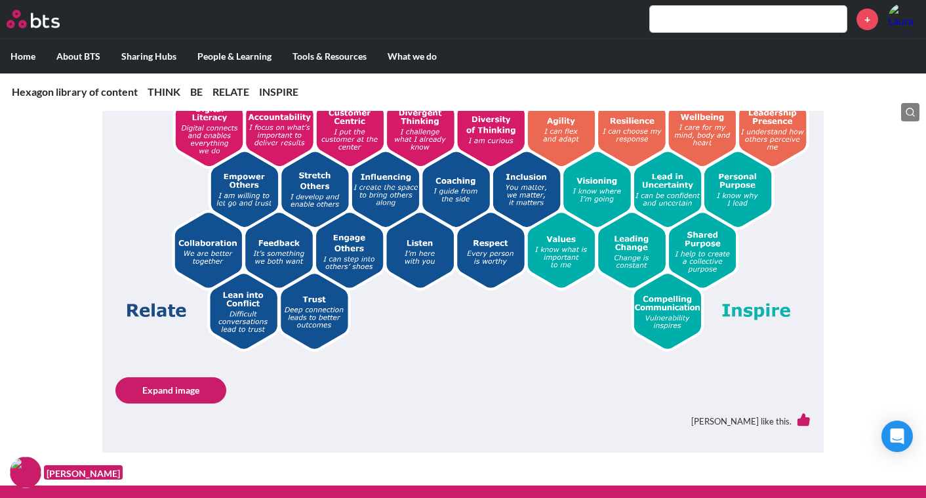
click at [227, 305] on img at bounding box center [462, 176] width 695 height 350
click at [311, 314] on img at bounding box center [462, 176] width 695 height 350
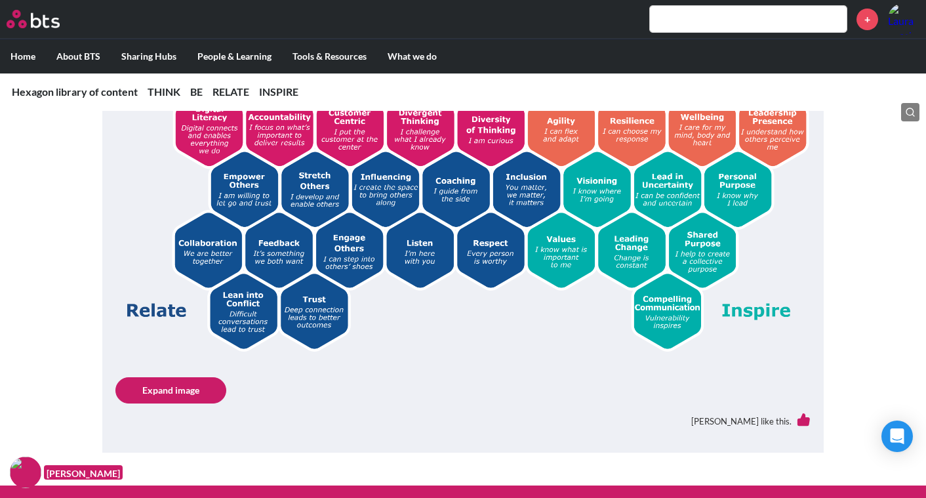
click at [157, 393] on link "Expand image" at bounding box center [170, 390] width 111 height 26
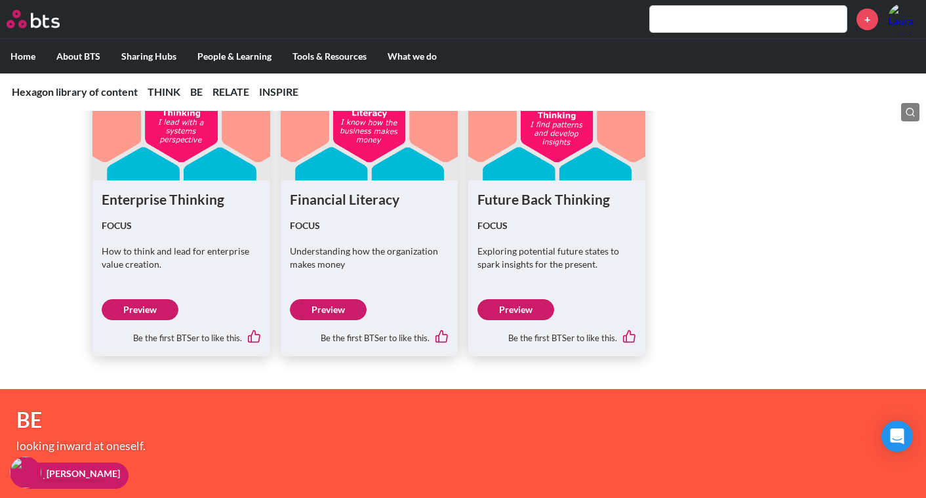
scroll to position [1705, 0]
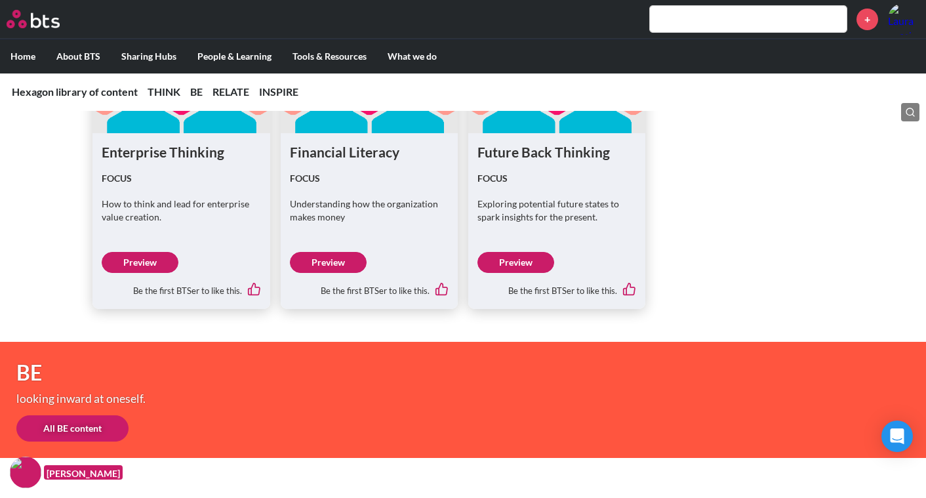
click at [128, 260] on link "Preview" at bounding box center [140, 262] width 77 height 21
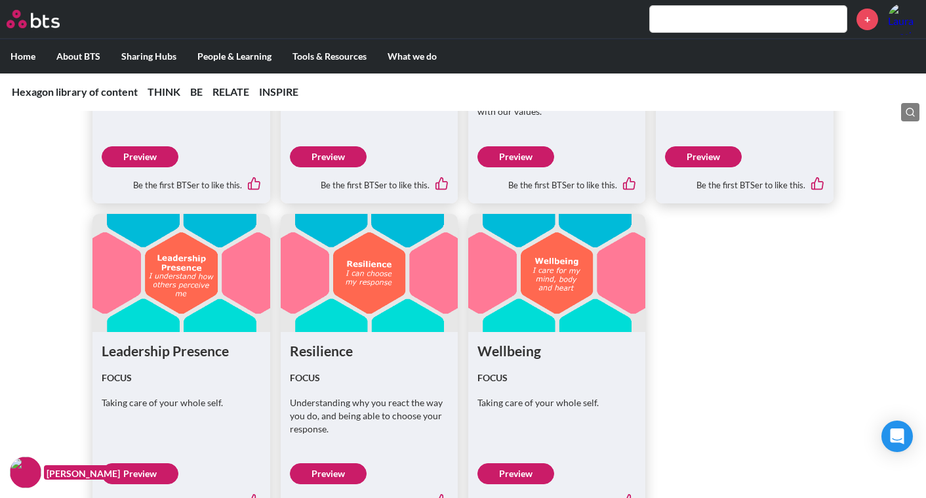
scroll to position [2361, 0]
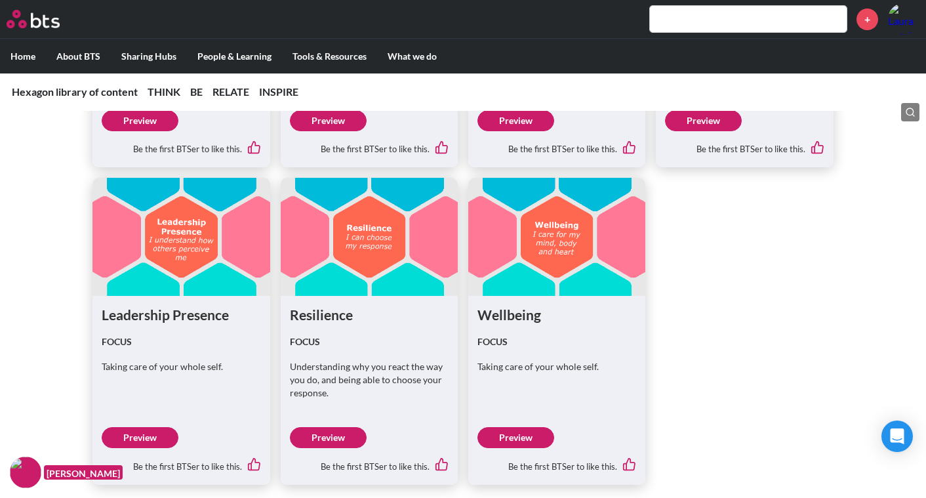
click at [151, 438] on link "Preview" at bounding box center [140, 437] width 77 height 21
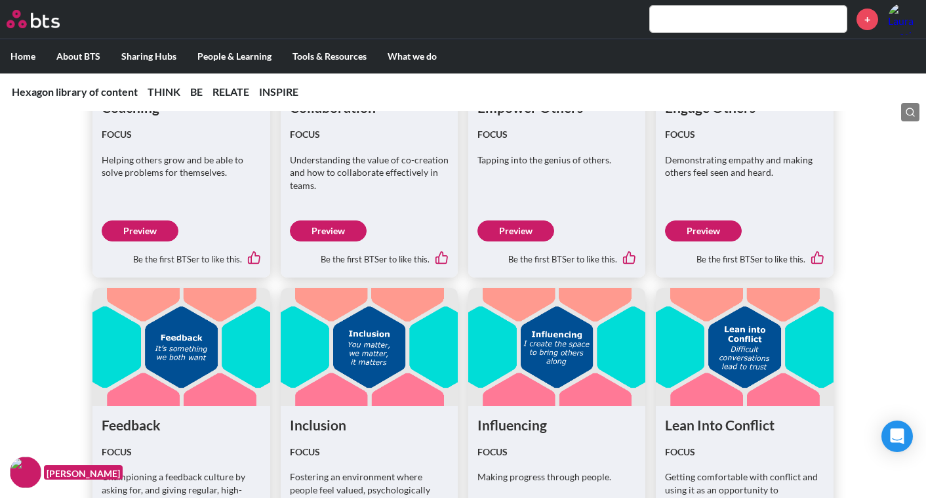
scroll to position [2951, 0]
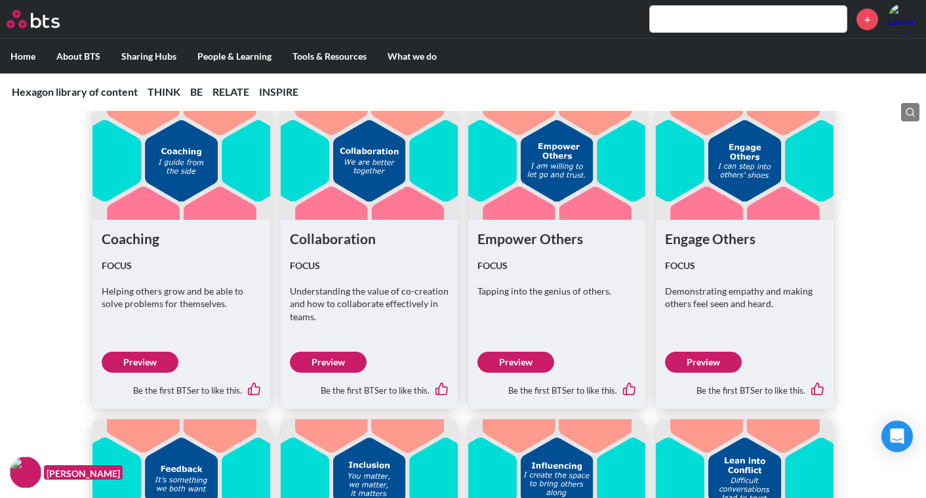
click at [520, 357] on link "Preview" at bounding box center [515, 361] width 77 height 21
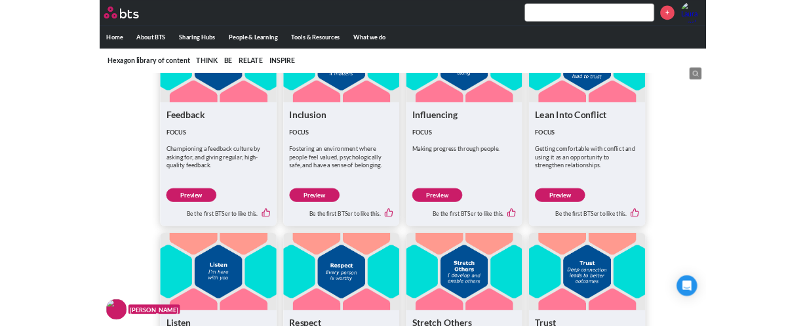
scroll to position [3344, 0]
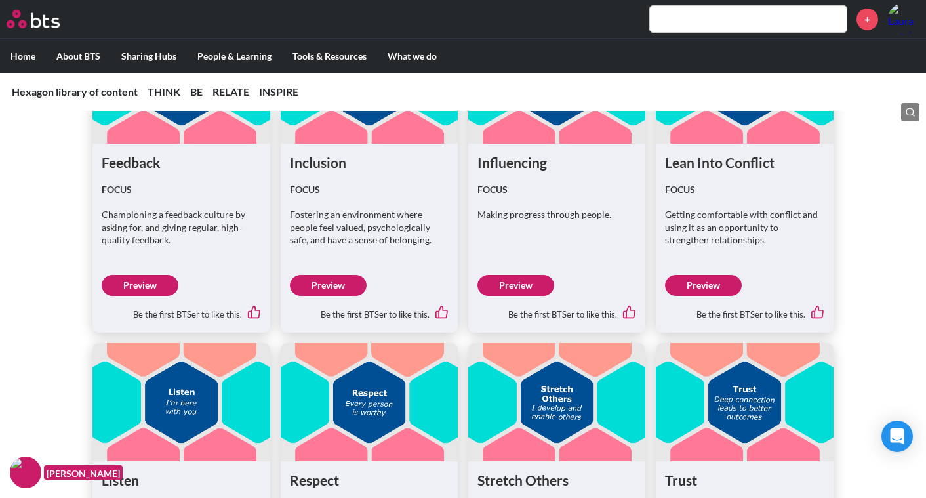
click at [541, 282] on link "Preview" at bounding box center [515, 285] width 77 height 21
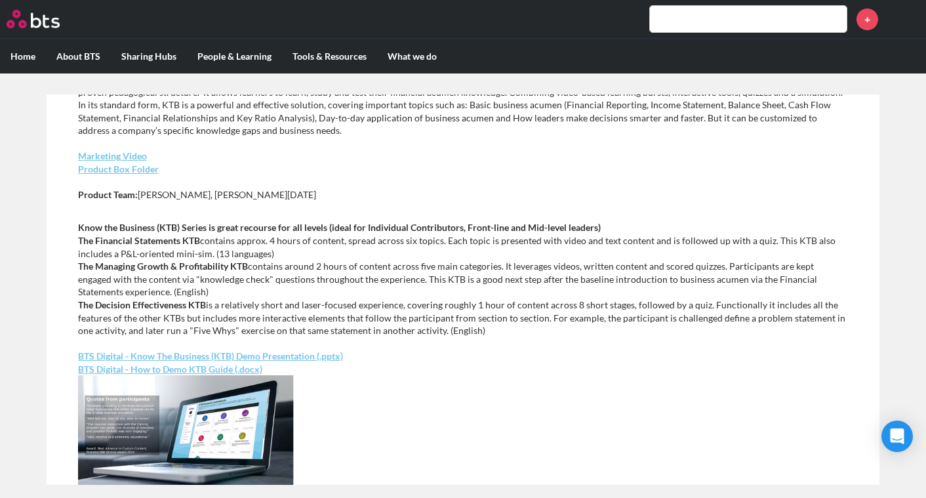
scroll to position [197, 0]
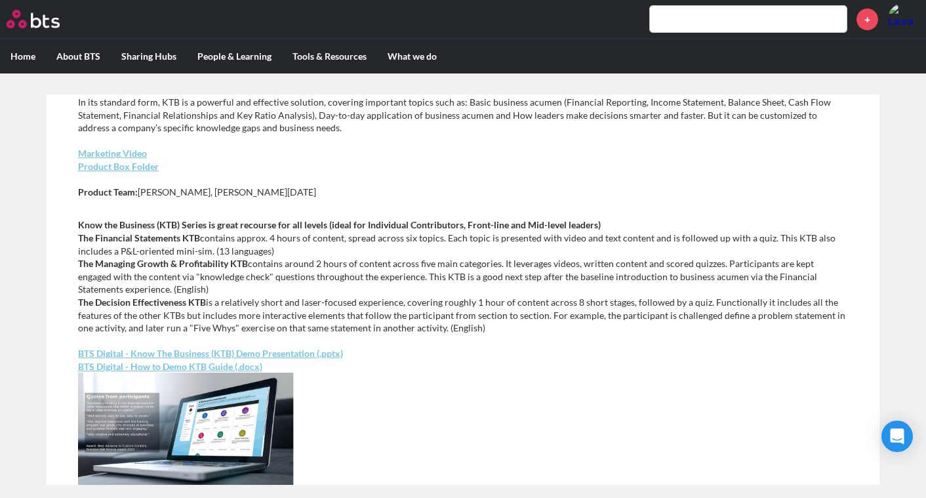
click at [333, 355] on link "BTS Digital - Know The Business (KTB) Demo Presentation (.pptx)" at bounding box center [210, 353] width 265 height 11
click at [477, 245] on p "Know the Business (KTB) Series is great recourse for all levels (ideal for Indi…" at bounding box center [463, 275] width 771 height 115
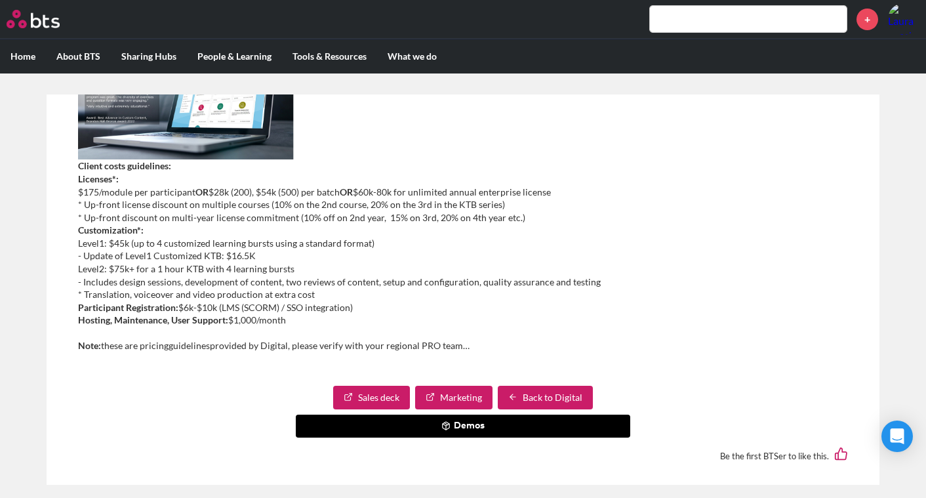
scroll to position [544, 0]
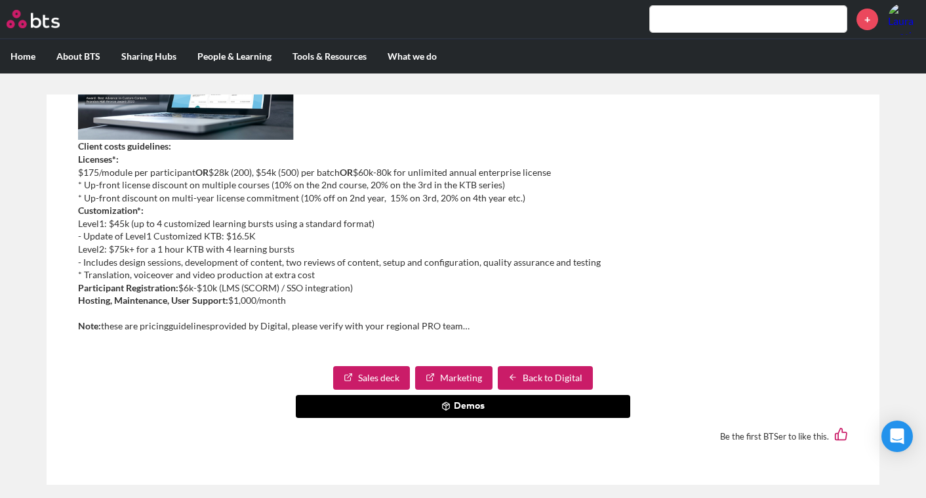
click at [450, 386] on link "Marketing" at bounding box center [453, 378] width 77 height 24
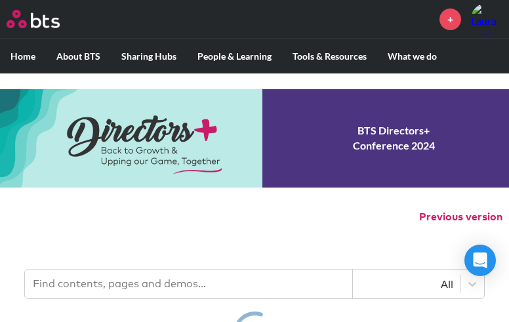
click at [197, 284] on input "text" at bounding box center [189, 284] width 328 height 29
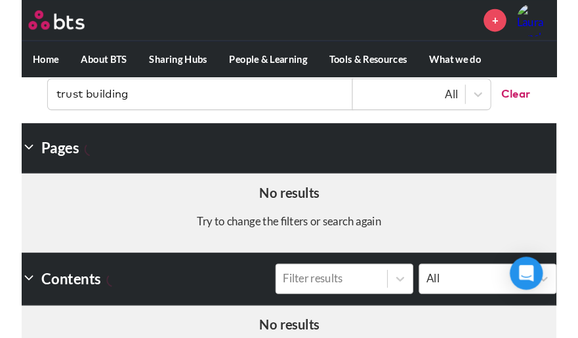
scroll to position [197, 0]
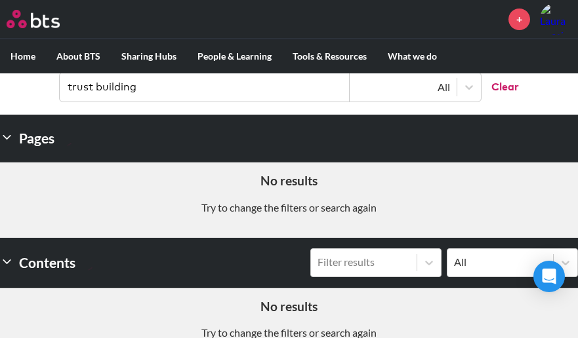
click at [228, 186] on h5 "No results" at bounding box center [289, 181] width 558 height 18
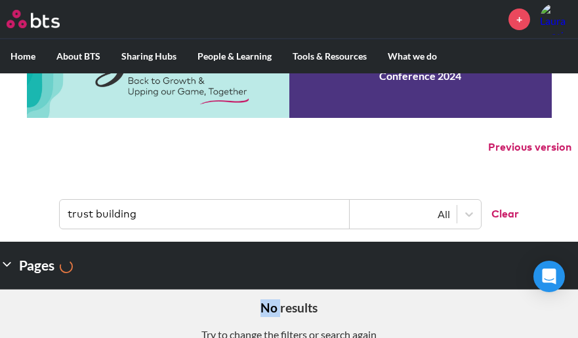
scroll to position [0, 0]
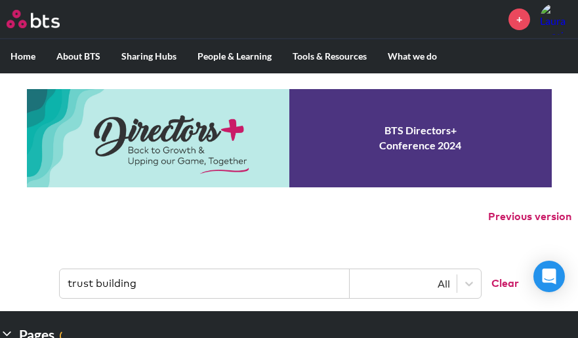
drag, startPoint x: 190, startPoint y: 292, endPoint x: 86, endPoint y: 277, distance: 105.3
click at [89, 287] on input "trust building" at bounding box center [205, 284] width 290 height 29
click at [130, 292] on input "trust" at bounding box center [205, 284] width 290 height 29
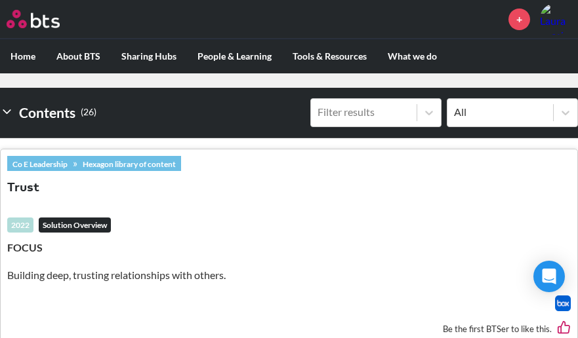
scroll to position [393, 0]
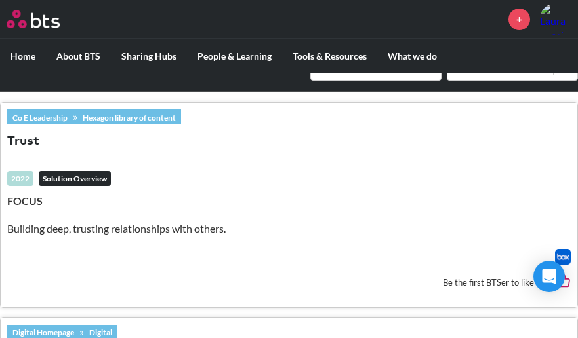
click at [29, 133] on button "Trust" at bounding box center [23, 142] width 32 height 18
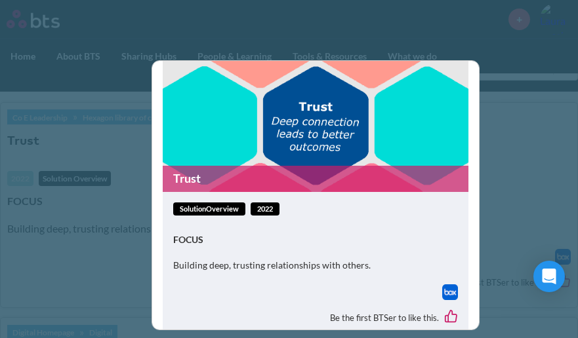
scroll to position [31, 0]
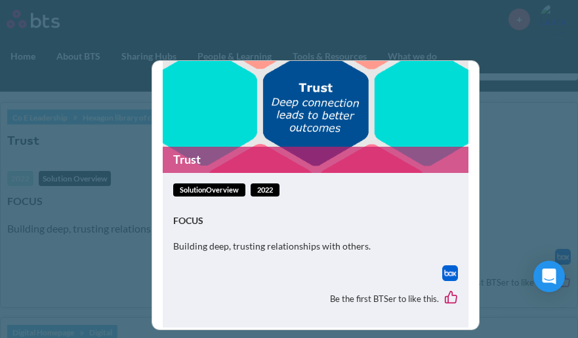
click at [202, 233] on div "FOCUS Building deep, trusting relationships with others." at bounding box center [315, 239] width 285 height 51
click at [191, 216] on strong "FOCUS" at bounding box center [188, 220] width 30 height 11
click at [190, 142] on figure "Trust" at bounding box center [316, 106] width 306 height 133
click at [190, 151] on link "Trust" at bounding box center [316, 160] width 306 height 26
click at [496, 157] on div "Trust solutionOverview 2022 FOCUS Building deep, trusting relationships with ot…" at bounding box center [289, 169] width 578 height 338
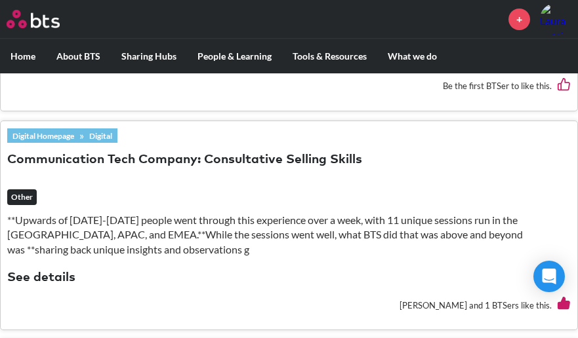
scroll to position [0, 0]
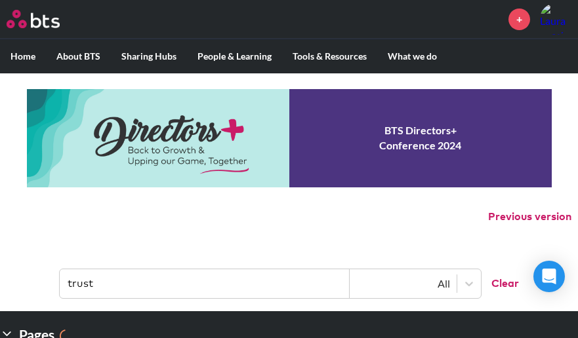
click at [233, 277] on input "trust" at bounding box center [205, 284] width 290 height 29
type input "collaboration"
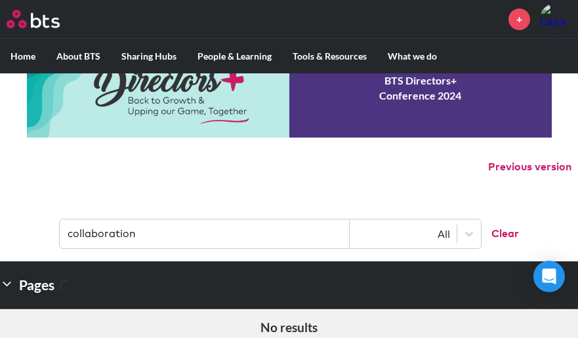
scroll to position [66, 0]
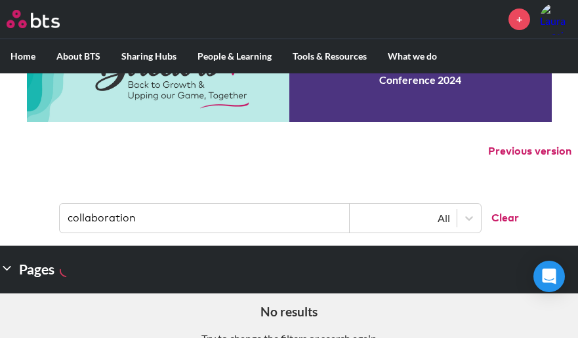
click at [226, 214] on input "collaboration" at bounding box center [205, 218] width 290 height 29
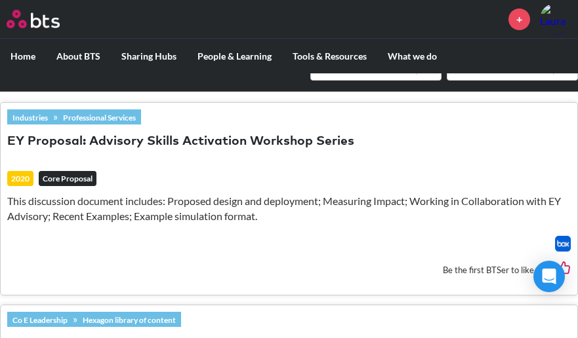
scroll to position [0, 0]
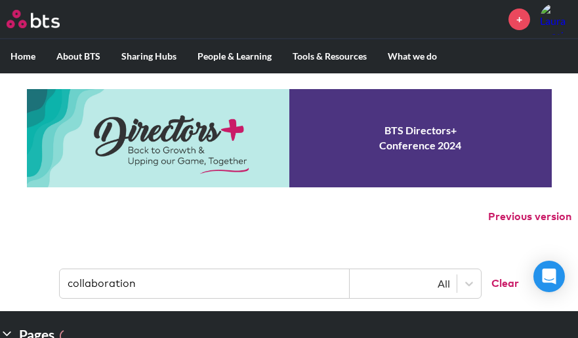
click at [151, 292] on input "collaboration" at bounding box center [205, 284] width 290 height 29
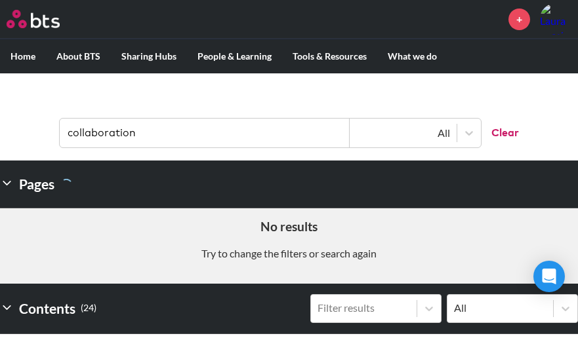
scroll to position [197, 0]
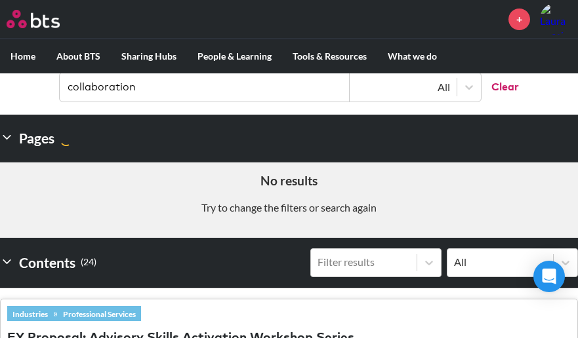
click at [196, 184] on h5 "No results" at bounding box center [289, 181] width 558 height 18
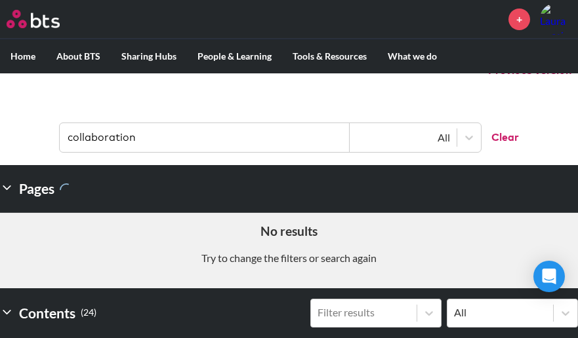
scroll to position [131, 0]
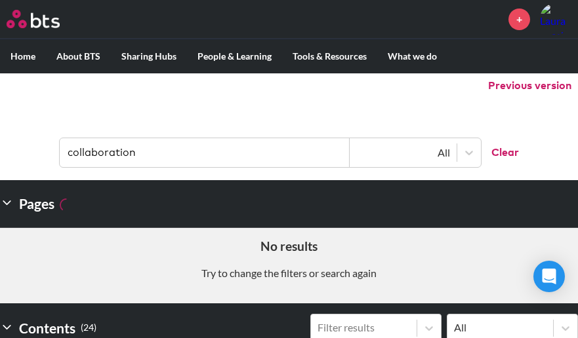
click at [115, 154] on input "collaboration" at bounding box center [205, 152] width 290 height 29
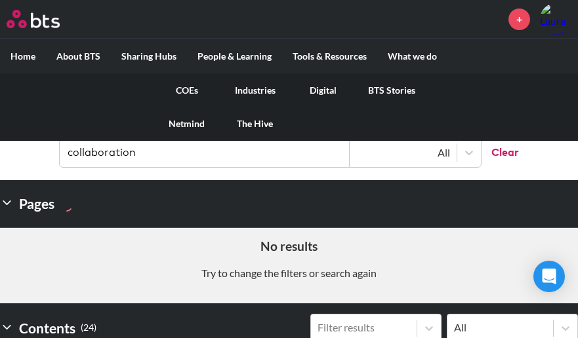
click at [190, 87] on link "COEs" at bounding box center [187, 90] width 68 height 34
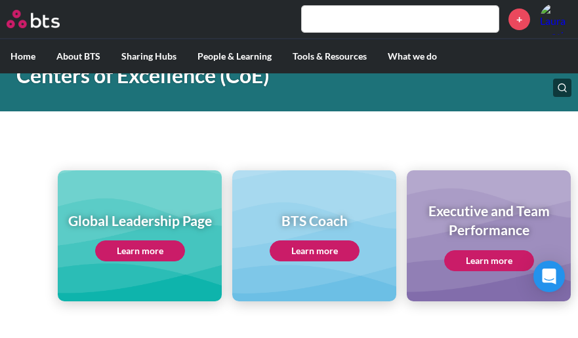
scroll to position [144, 0]
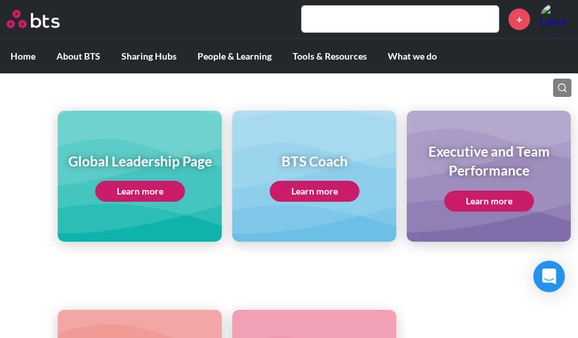
click at [134, 189] on link "Learn more" at bounding box center [140, 191] width 90 height 21
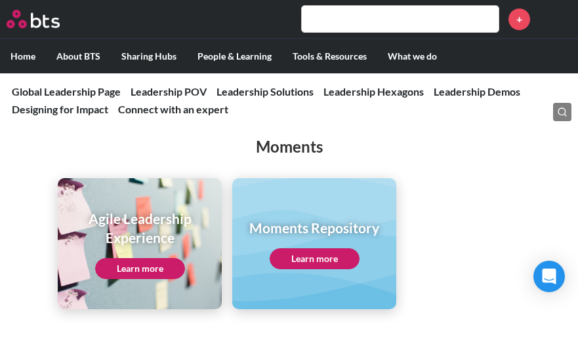
scroll to position [2308, 0]
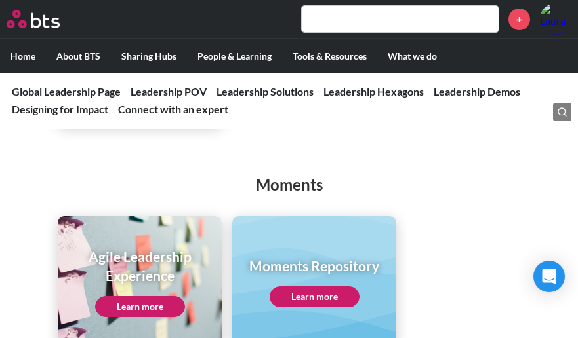
click at [155, 296] on link "Learn more" at bounding box center [140, 306] width 90 height 21
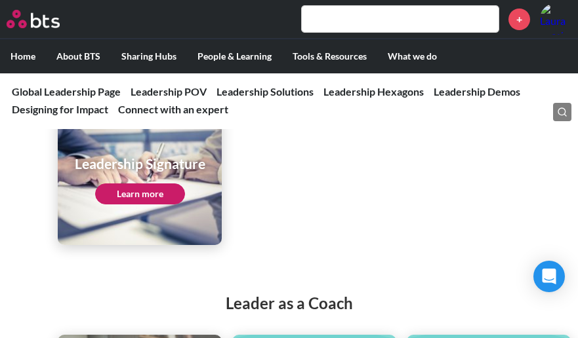
scroll to position [2505, 0]
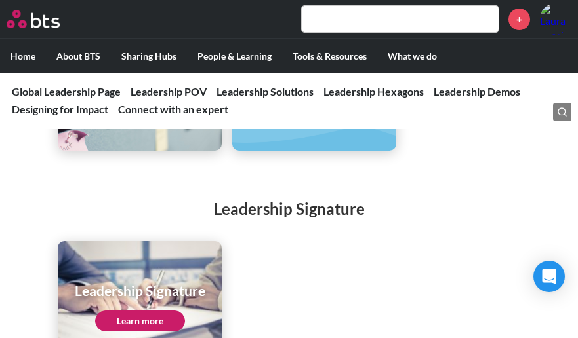
click at [148, 311] on link "Learn more" at bounding box center [140, 321] width 90 height 21
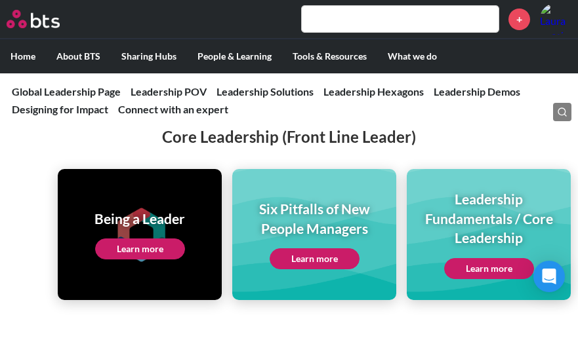
scroll to position [3226, 0]
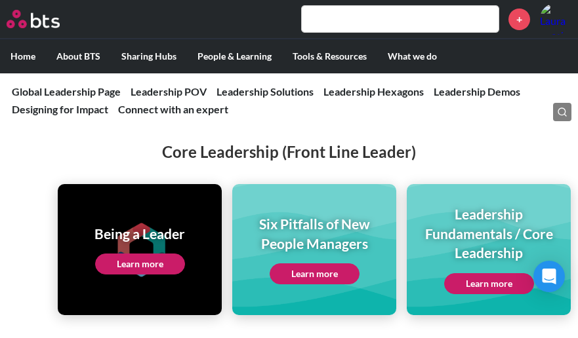
click at [159, 257] on link "Learn more" at bounding box center [140, 264] width 90 height 21
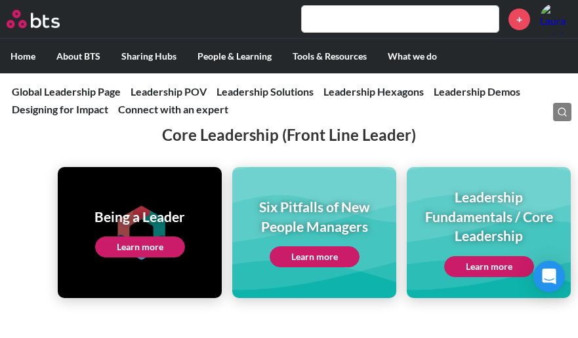
scroll to position [3292, 0]
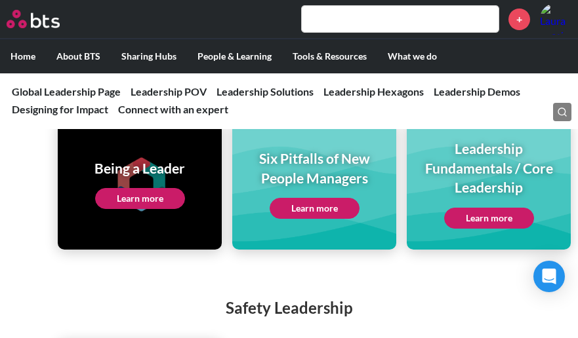
click at [471, 208] on link "Learn more" at bounding box center [489, 218] width 90 height 21
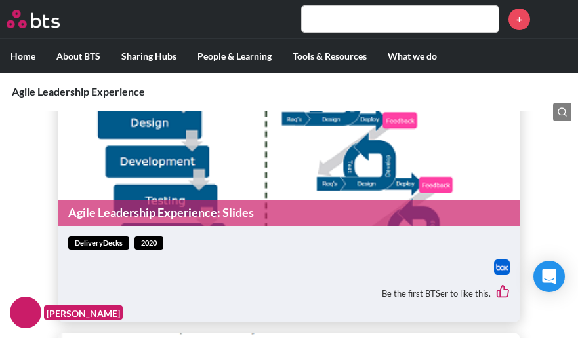
scroll to position [2295, 0]
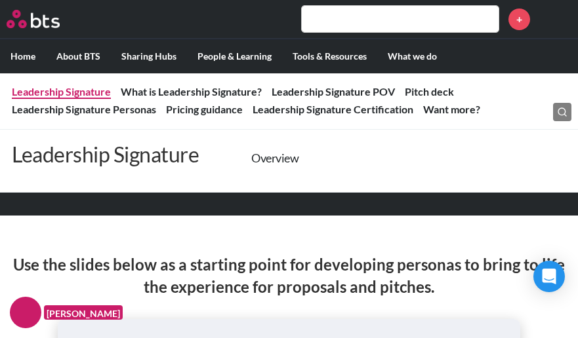
scroll to position [2361, 0]
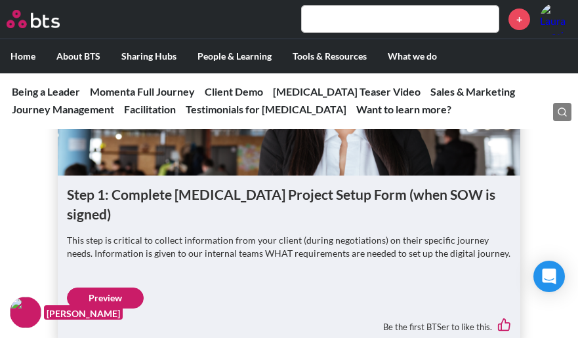
scroll to position [3607, 0]
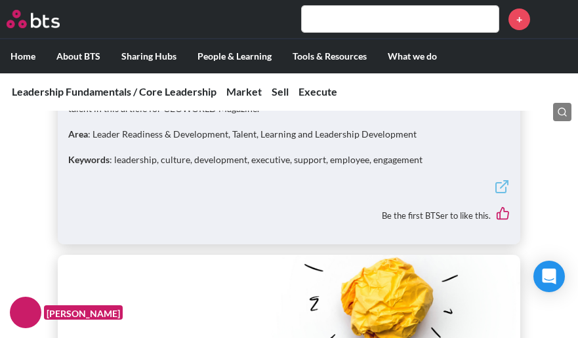
scroll to position [4590, 0]
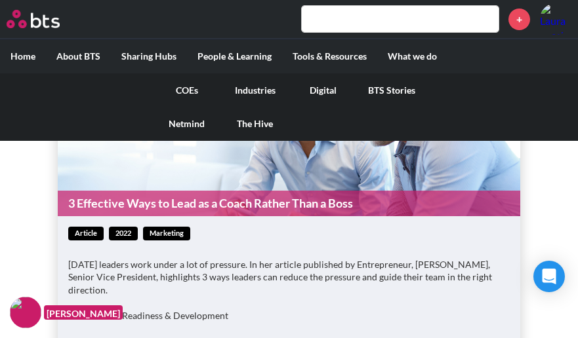
click at [190, 86] on link "COEs" at bounding box center [187, 90] width 68 height 34
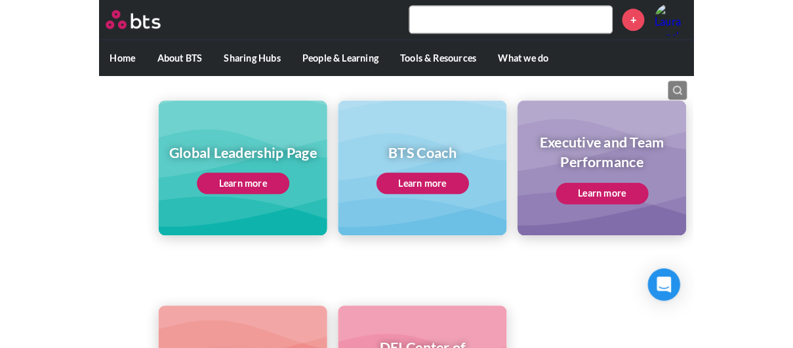
scroll to position [144, 0]
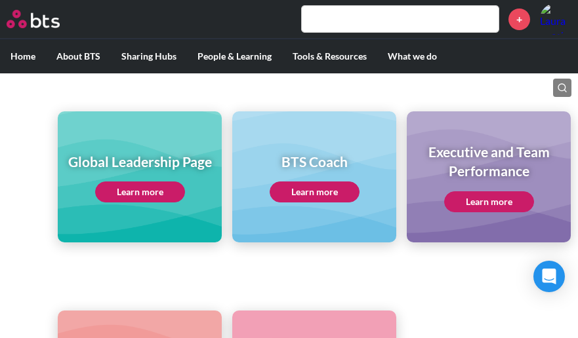
click at [161, 185] on link "Learn more" at bounding box center [140, 192] width 90 height 21
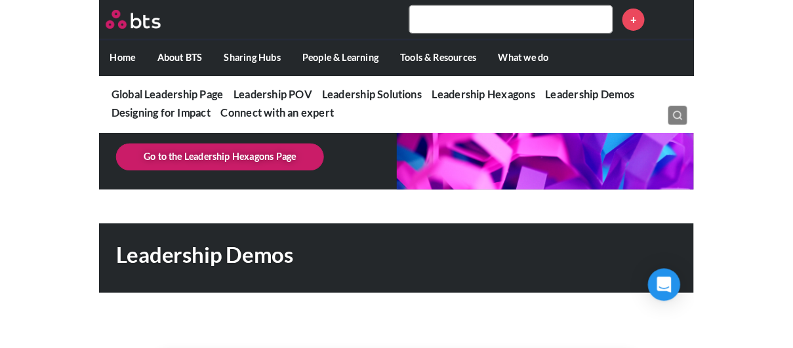
scroll to position [3803, 0]
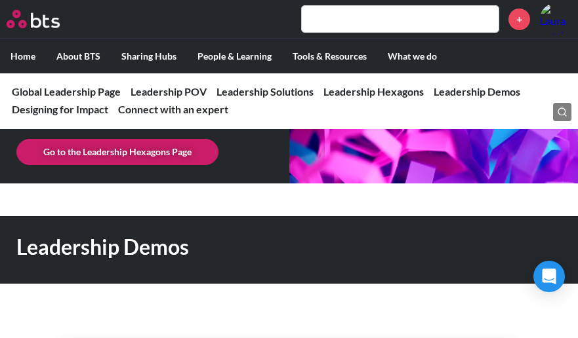
click at [168, 142] on link "Go to the Leadership Hexagons Page" at bounding box center [117, 152] width 202 height 26
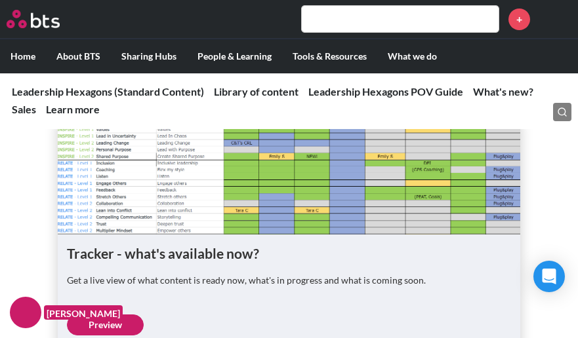
scroll to position [721, 0]
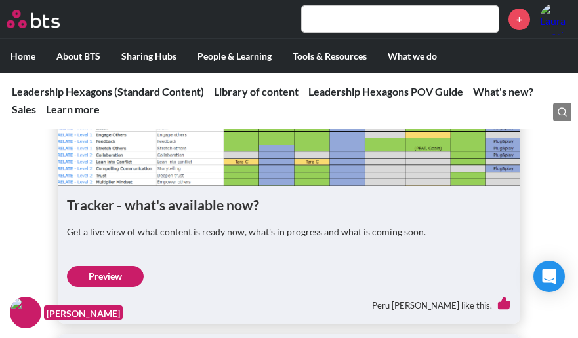
click at [125, 278] on link "Preview" at bounding box center [105, 276] width 77 height 21
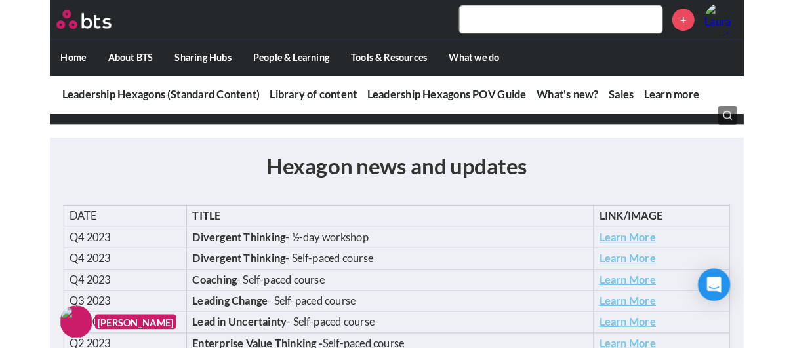
scroll to position [1730, 0]
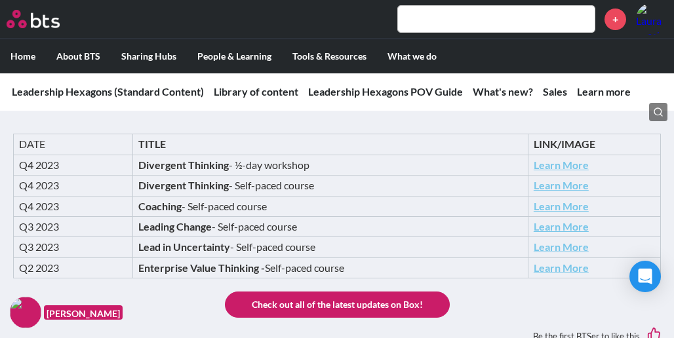
click at [387, 296] on link "Check out all of the latest updates on Box!" at bounding box center [337, 305] width 225 height 26
